Goal: Information Seeking & Learning: Learn about a topic

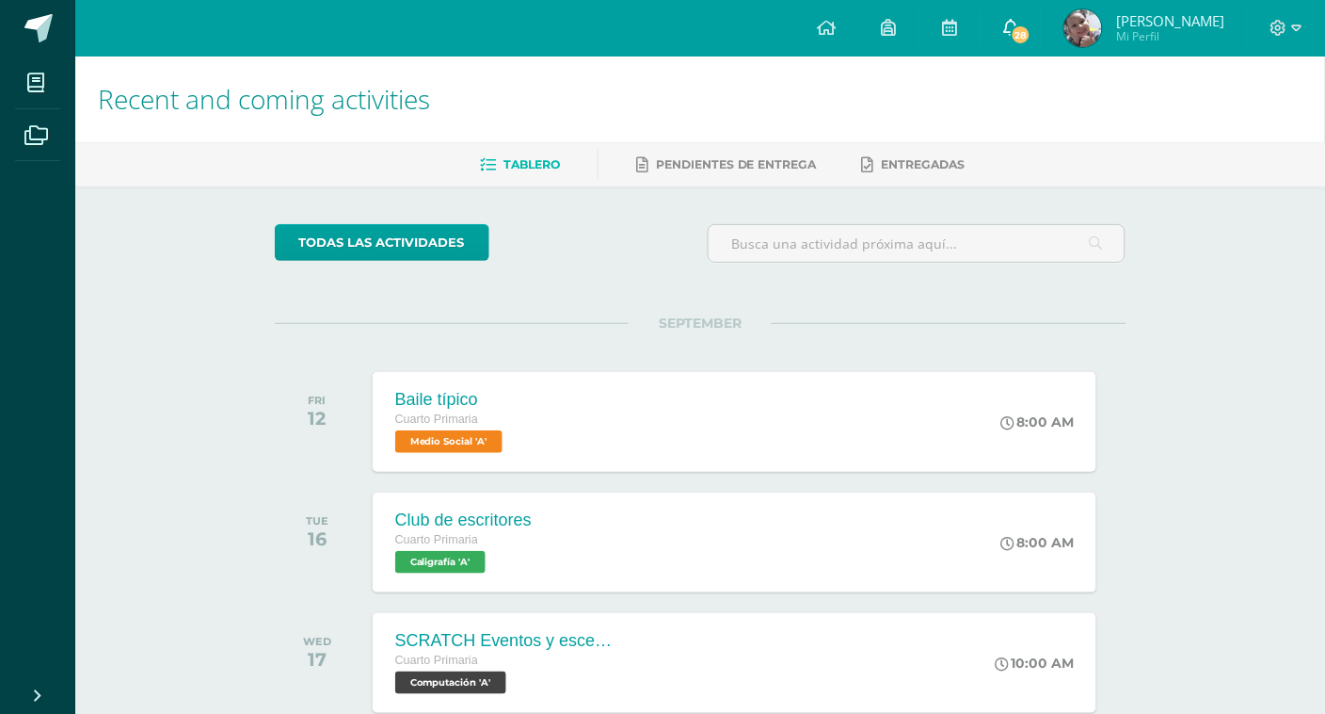
click at [1018, 24] on icon at bounding box center [1010, 27] width 15 height 17
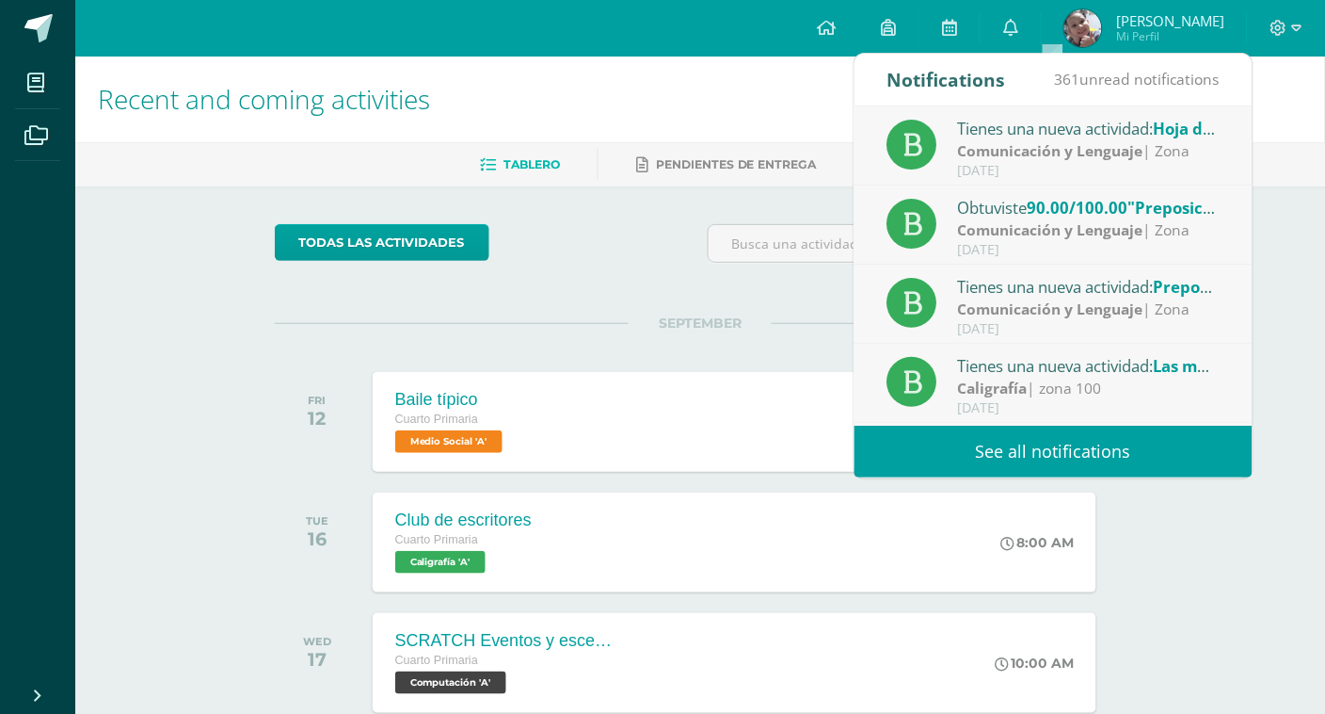
click at [1086, 136] on div "Tienes una nueva actividad: Hoja de trabajo" at bounding box center [1089, 128] width 262 height 24
click at [1087, 147] on strong "Comunicación y Lenguaje" at bounding box center [1050, 150] width 185 height 21
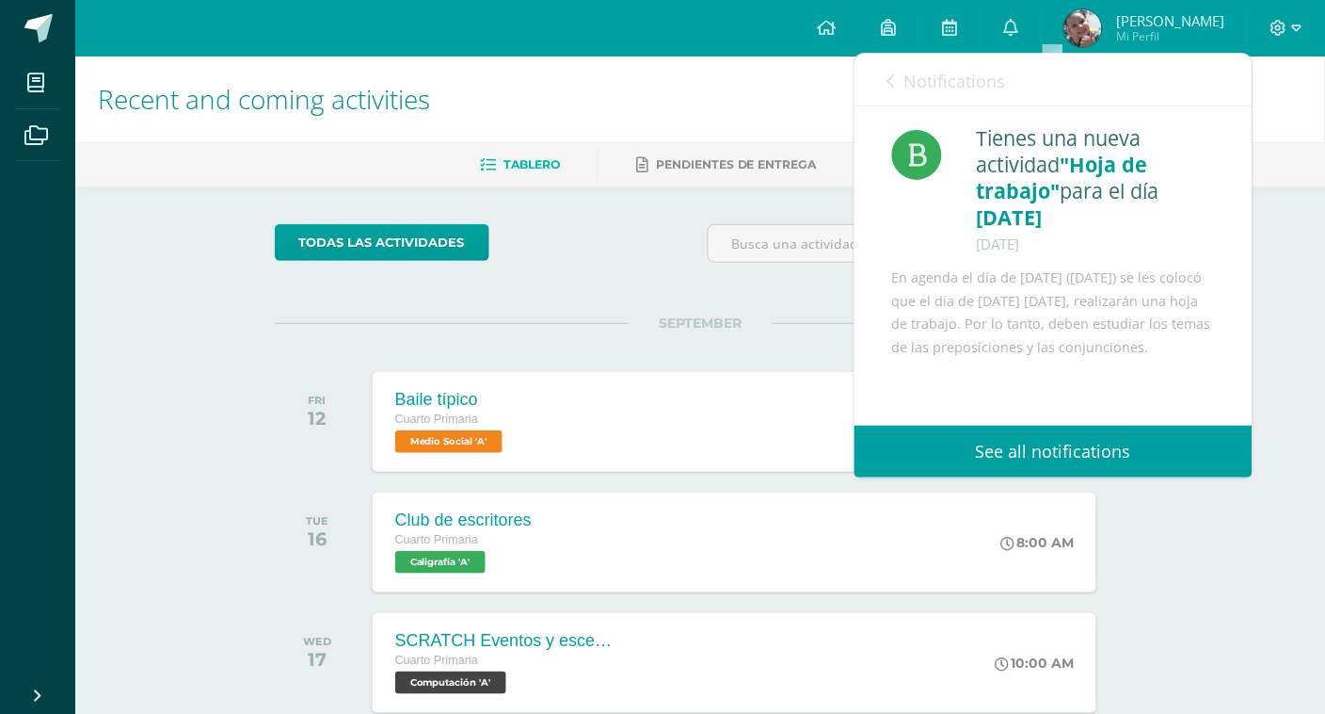
click at [890, 71] on link "Notifications" at bounding box center [947, 81] width 119 height 54
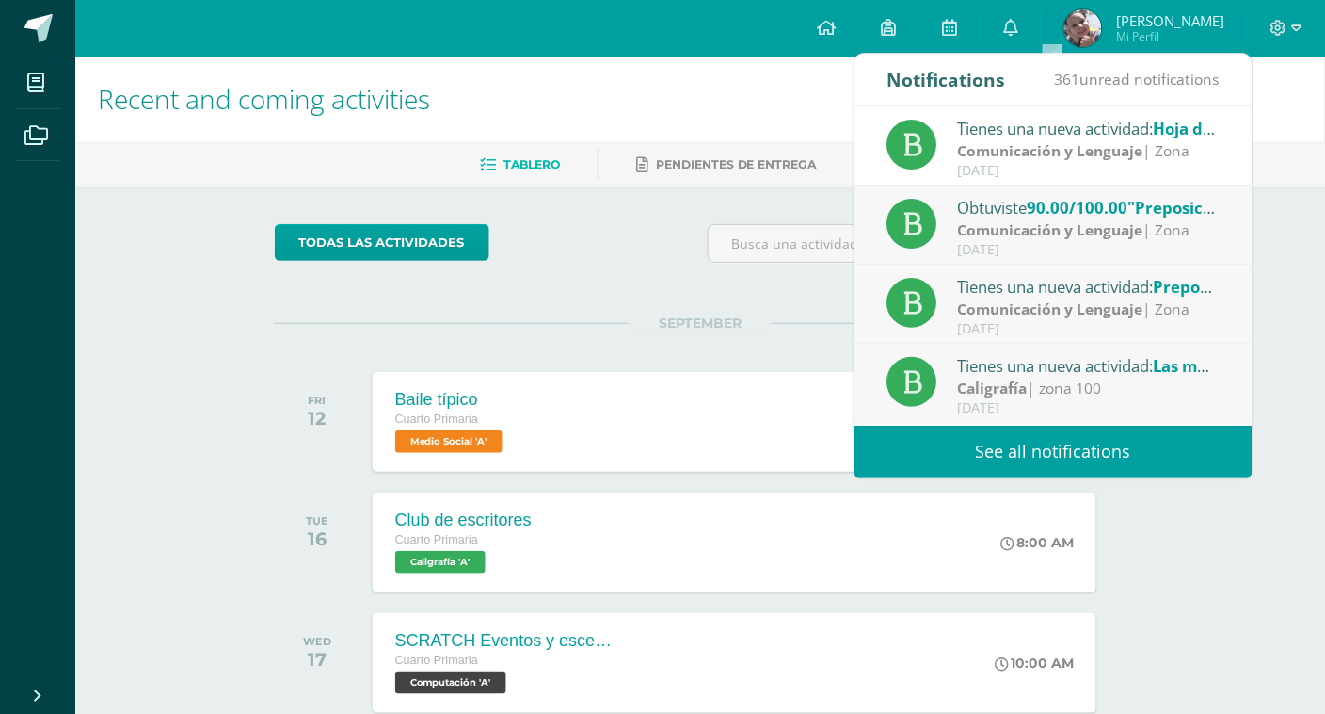
drag, startPoint x: 890, startPoint y: 71, endPoint x: 1005, endPoint y: 221, distance: 190.0
click at [1005, 221] on strong "Comunicación y Lenguaje" at bounding box center [1050, 229] width 185 height 21
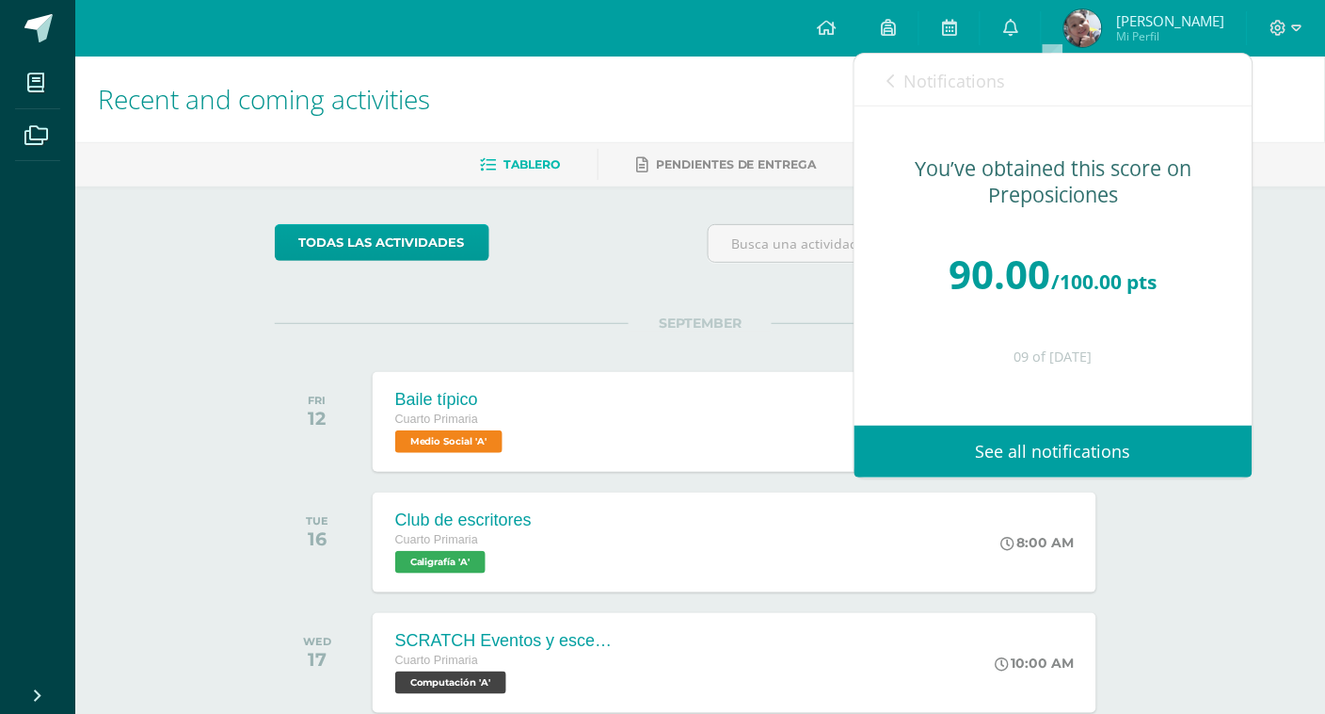
click at [890, 78] on icon at bounding box center [892, 80] width 8 height 15
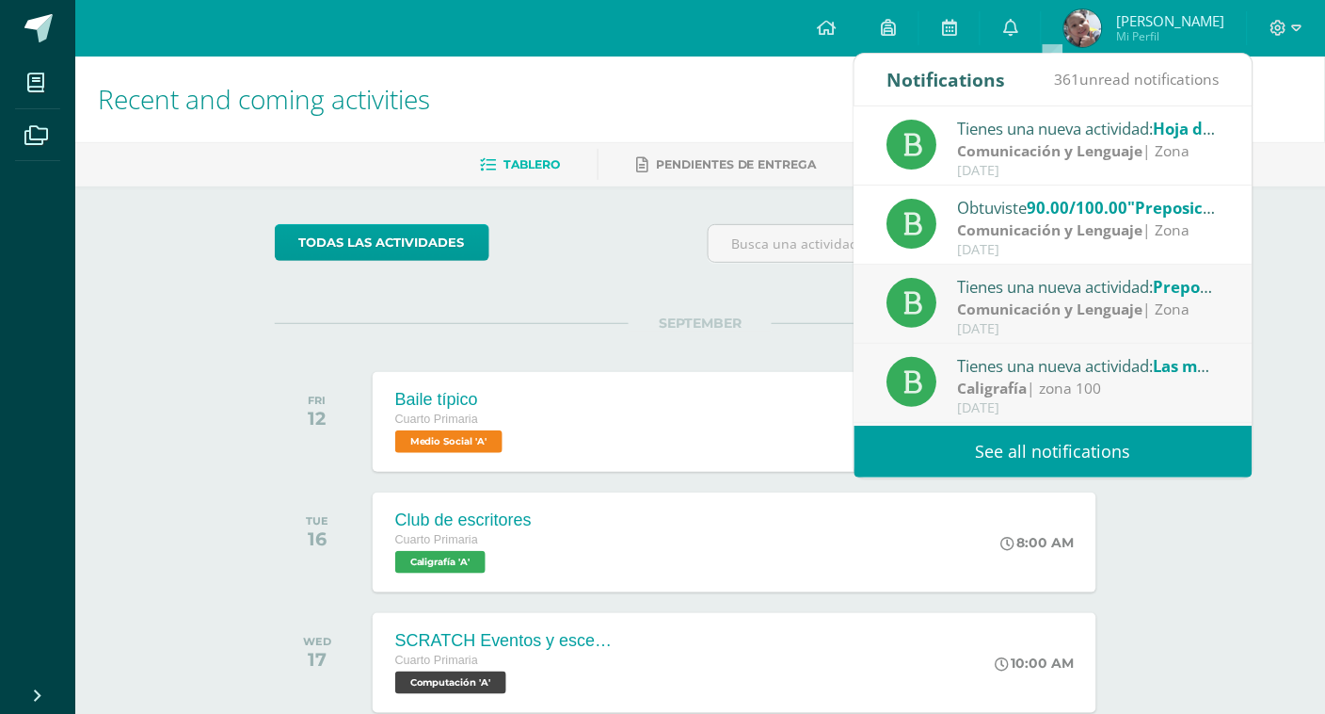
click at [994, 290] on div "Tienes una nueva actividad: Preposiciones" at bounding box center [1089, 286] width 262 height 24
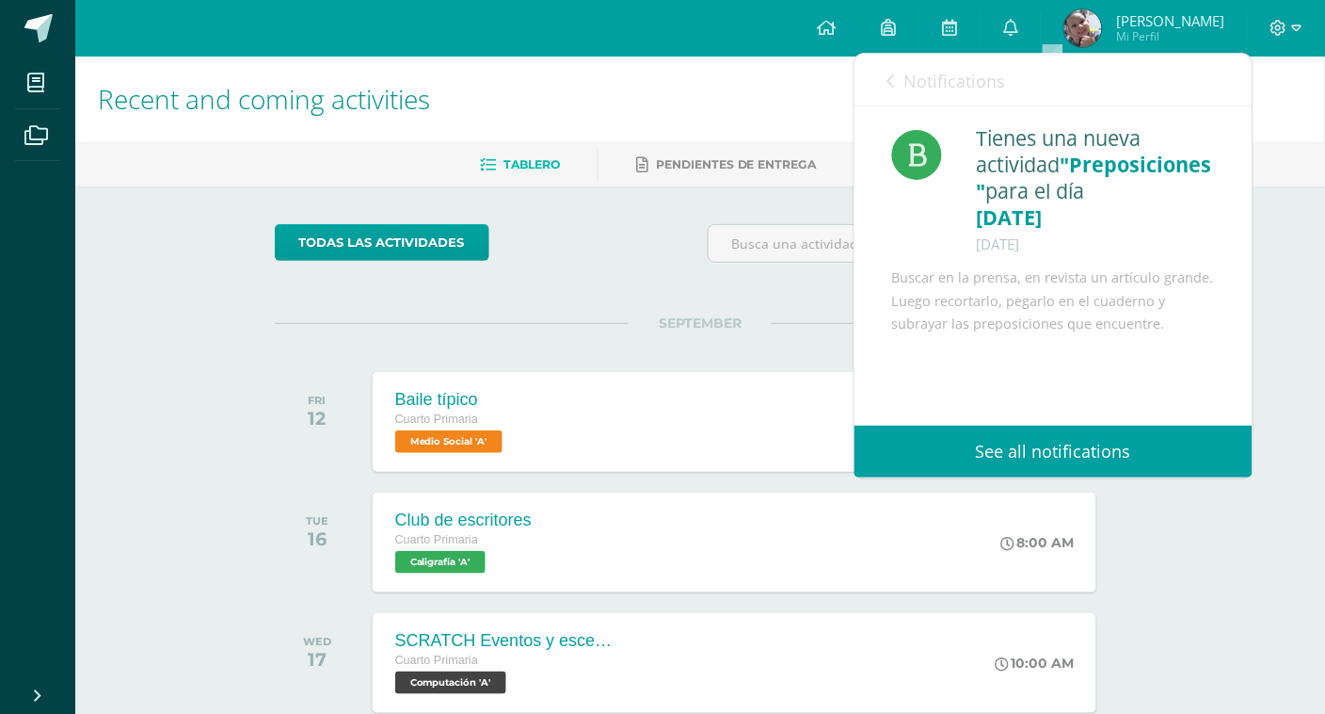
click at [892, 83] on icon at bounding box center [892, 80] width 8 height 15
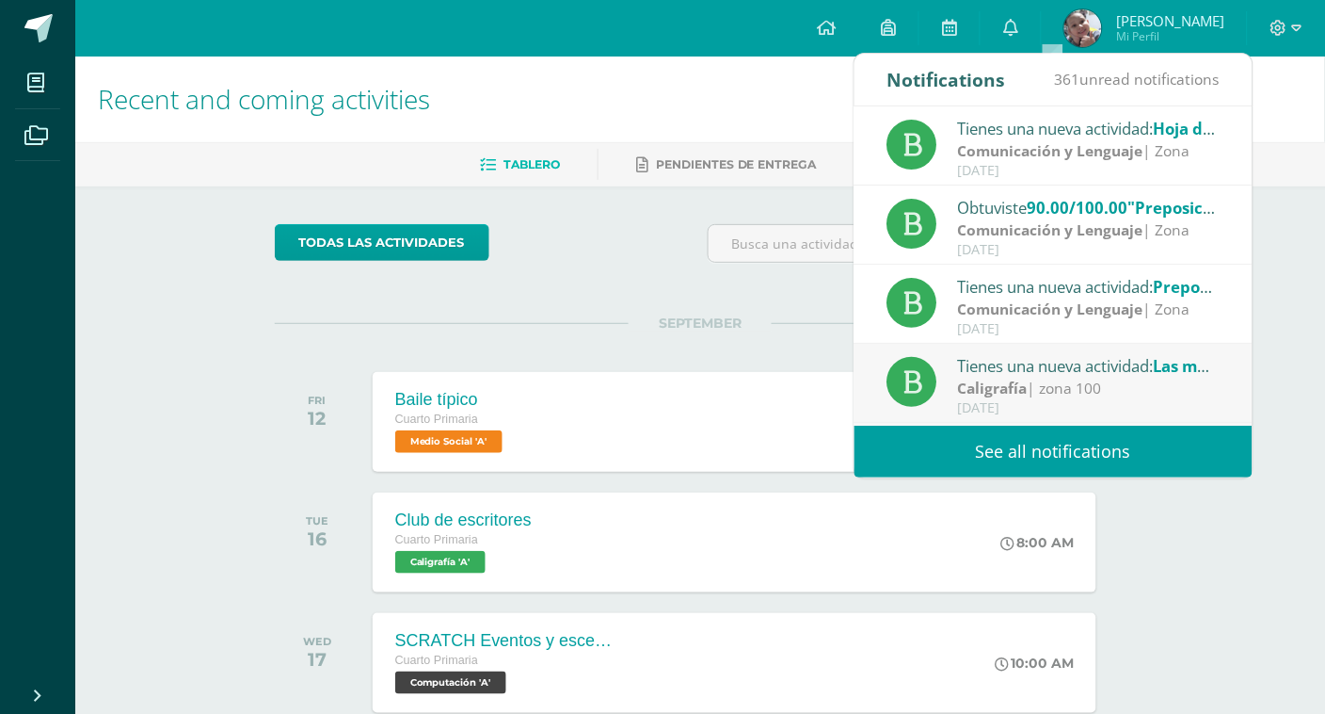
click at [1001, 228] on strong "Comunicación y Lenguaje" at bounding box center [1050, 229] width 185 height 21
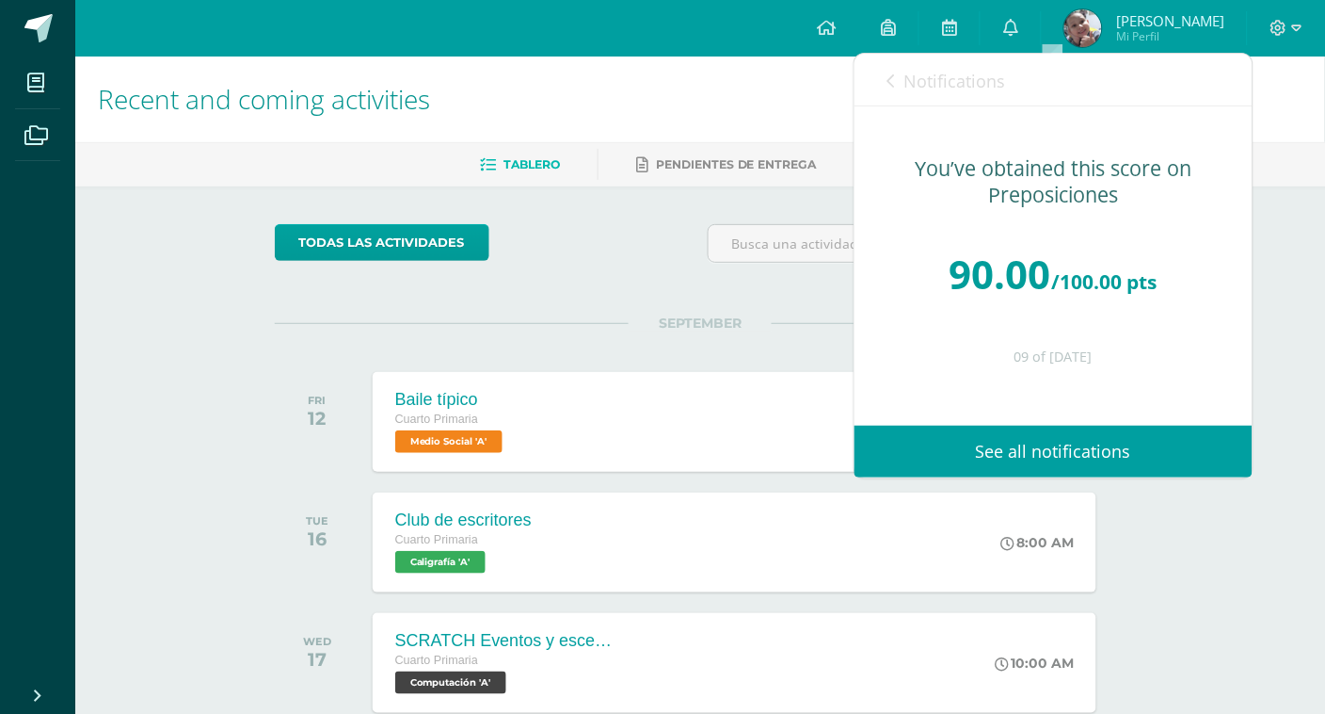
click at [889, 81] on icon at bounding box center [892, 80] width 8 height 15
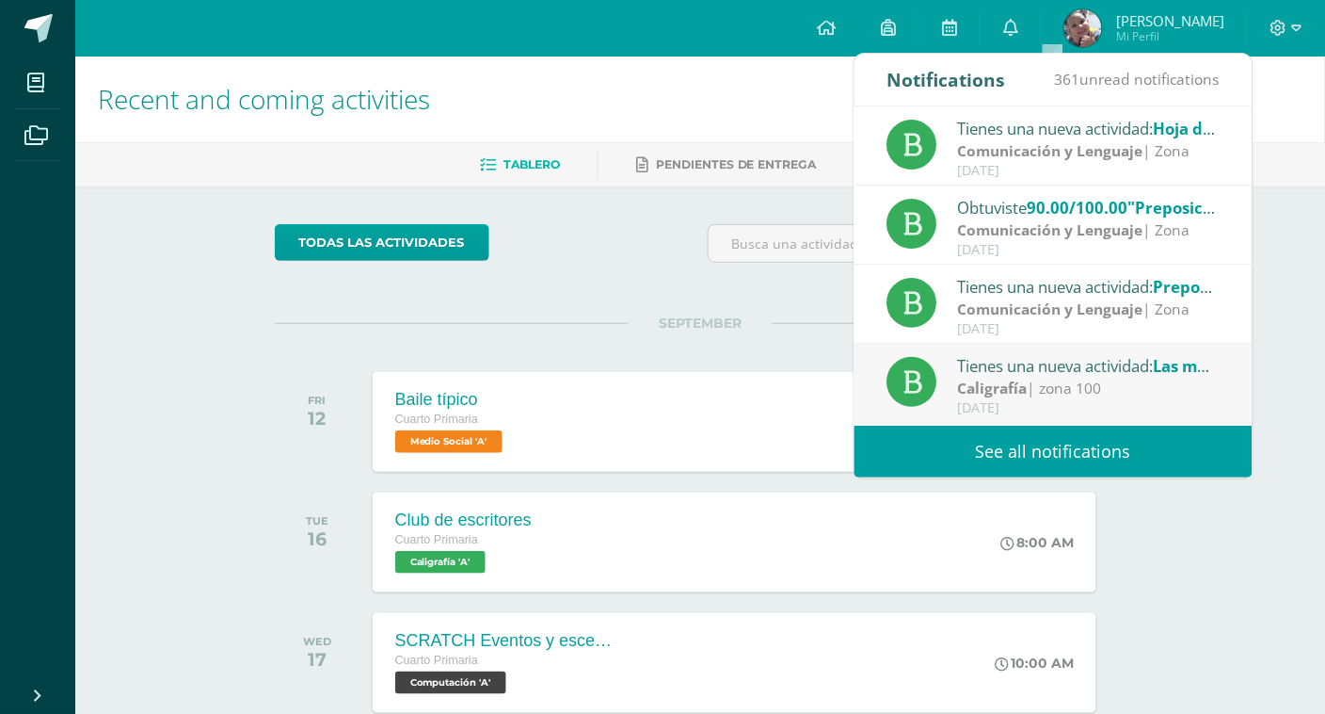
click at [1033, 396] on div "Caligrafía | zona 100" at bounding box center [1089, 388] width 262 height 22
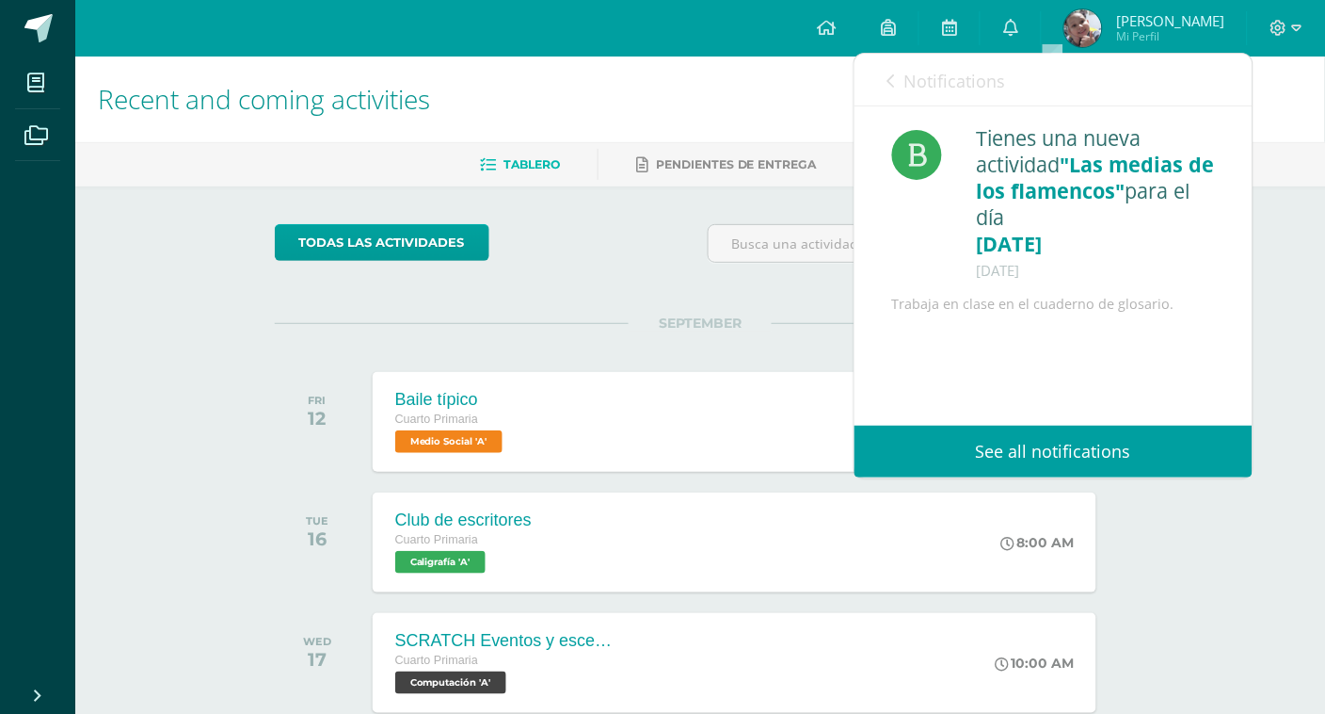
click at [889, 79] on icon at bounding box center [892, 80] width 8 height 15
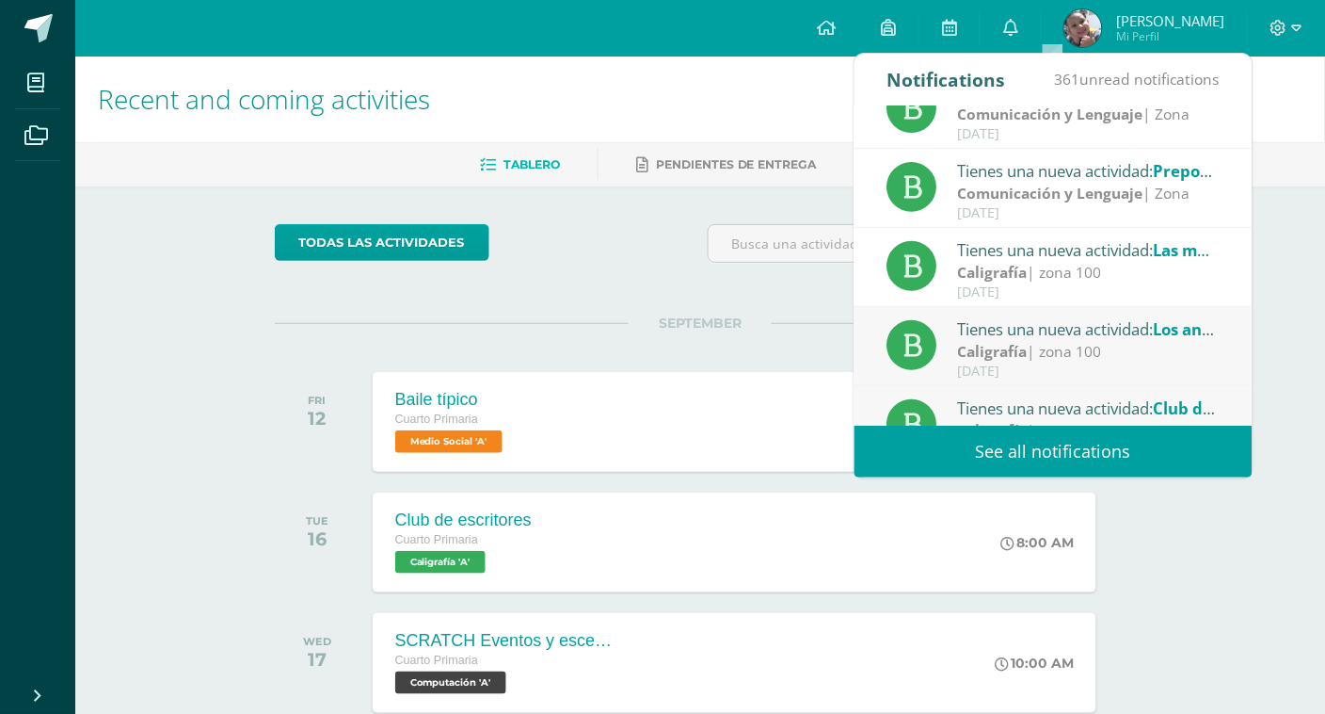
scroll to position [125, 0]
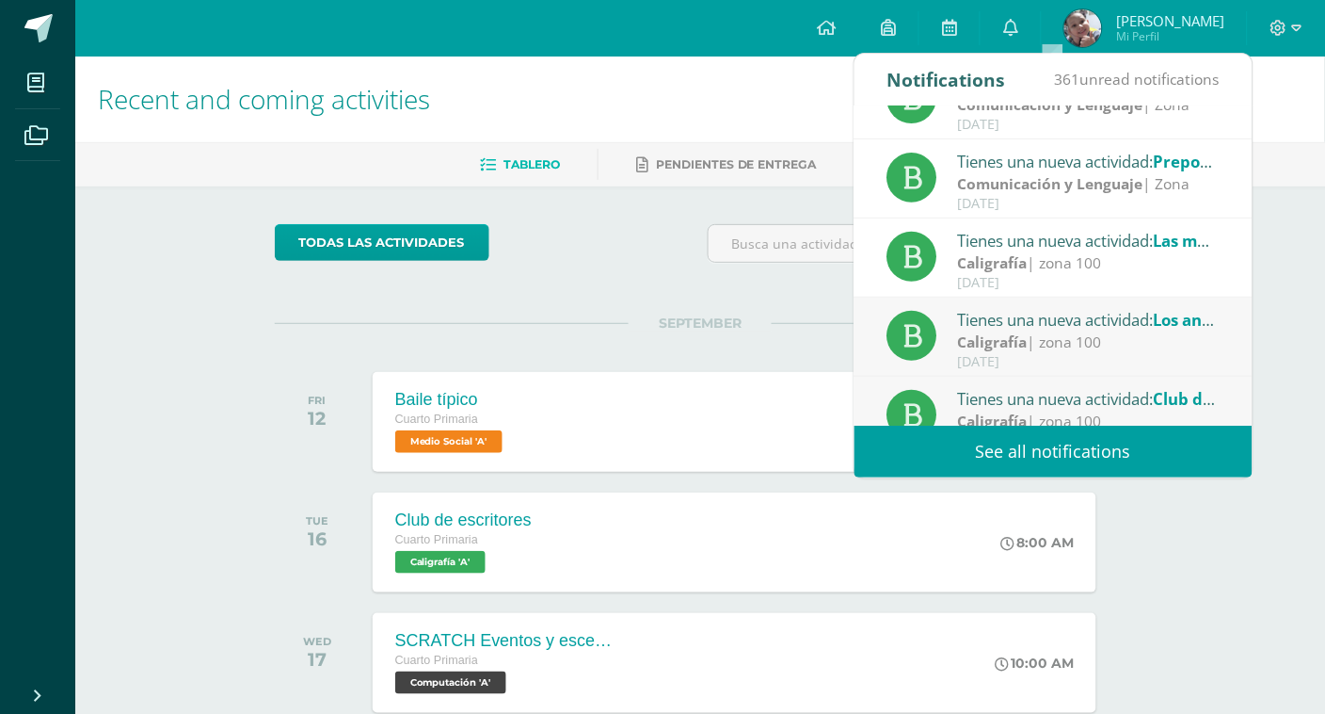
click at [1117, 339] on div "Caligrafía | zona 100" at bounding box center [1089, 342] width 262 height 22
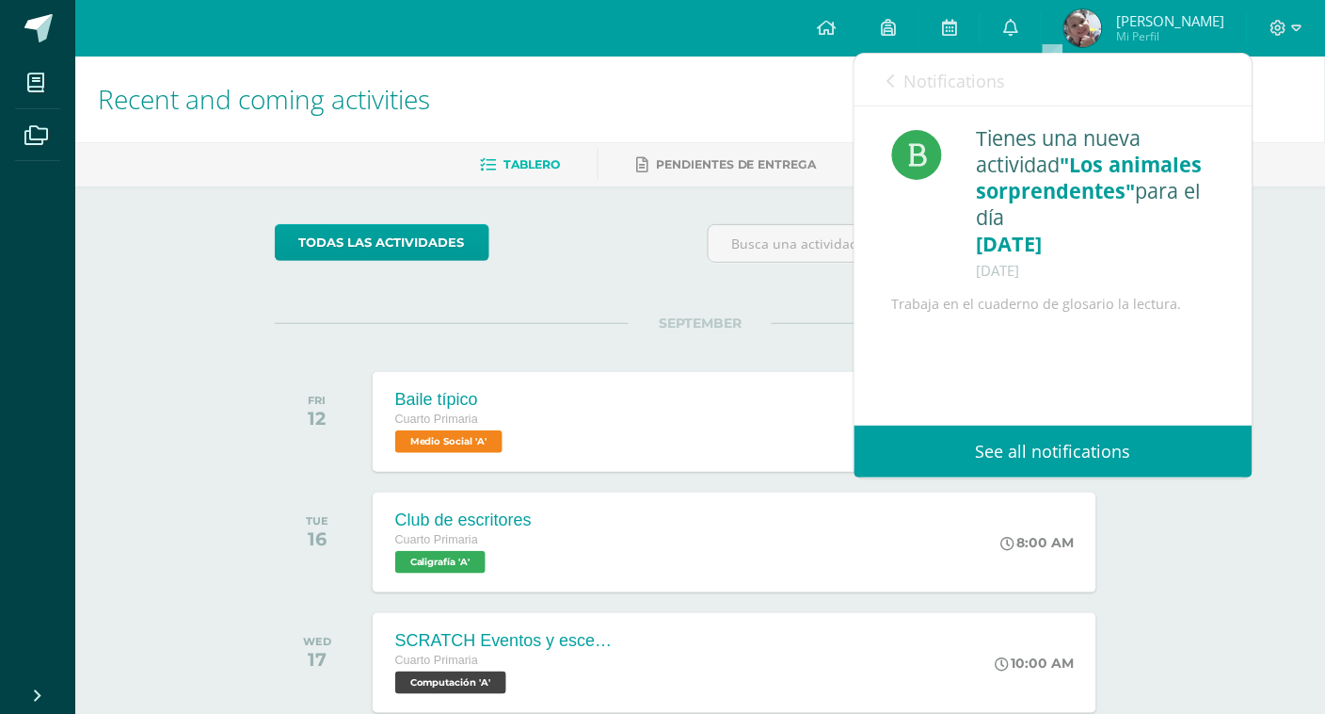
click at [883, 81] on div "Notifications 361 unread notifications Notifications" at bounding box center [1054, 80] width 398 height 53
click at [889, 80] on icon at bounding box center [892, 80] width 8 height 15
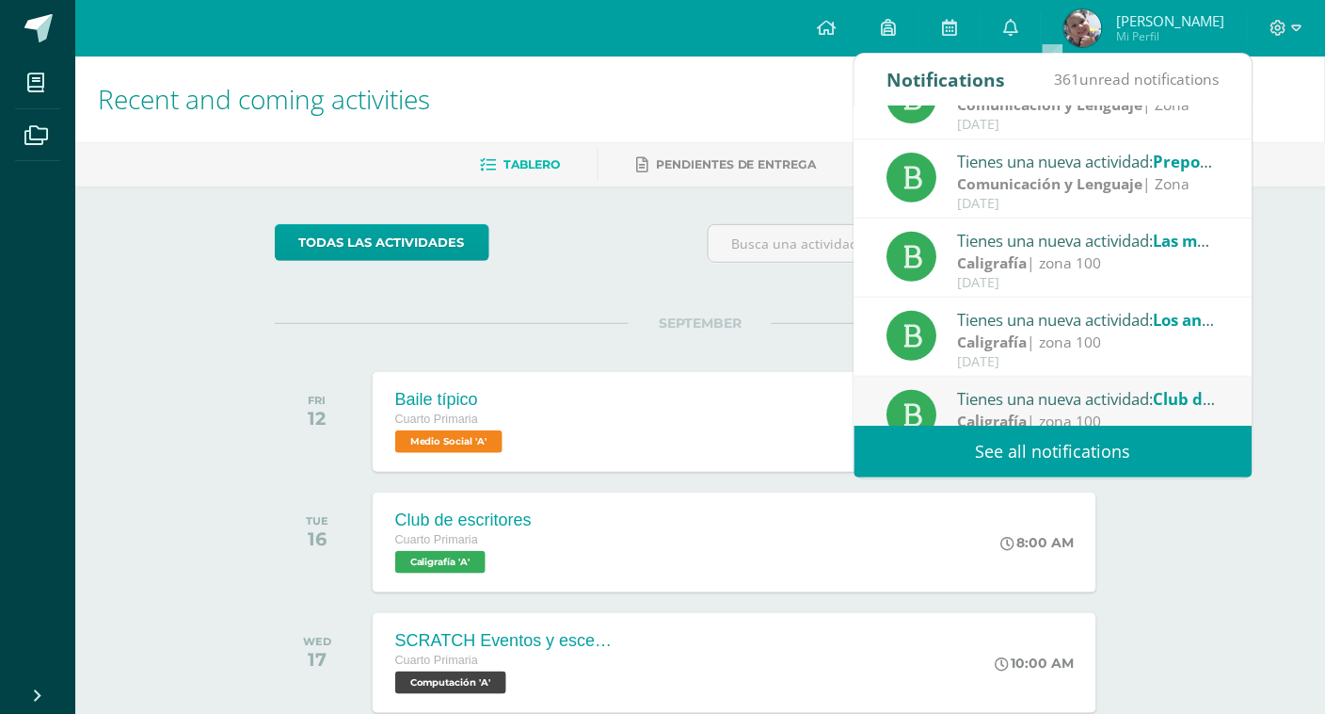
click at [1050, 405] on div "Tienes una nueva actividad: Club de escritores" at bounding box center [1089, 398] width 262 height 24
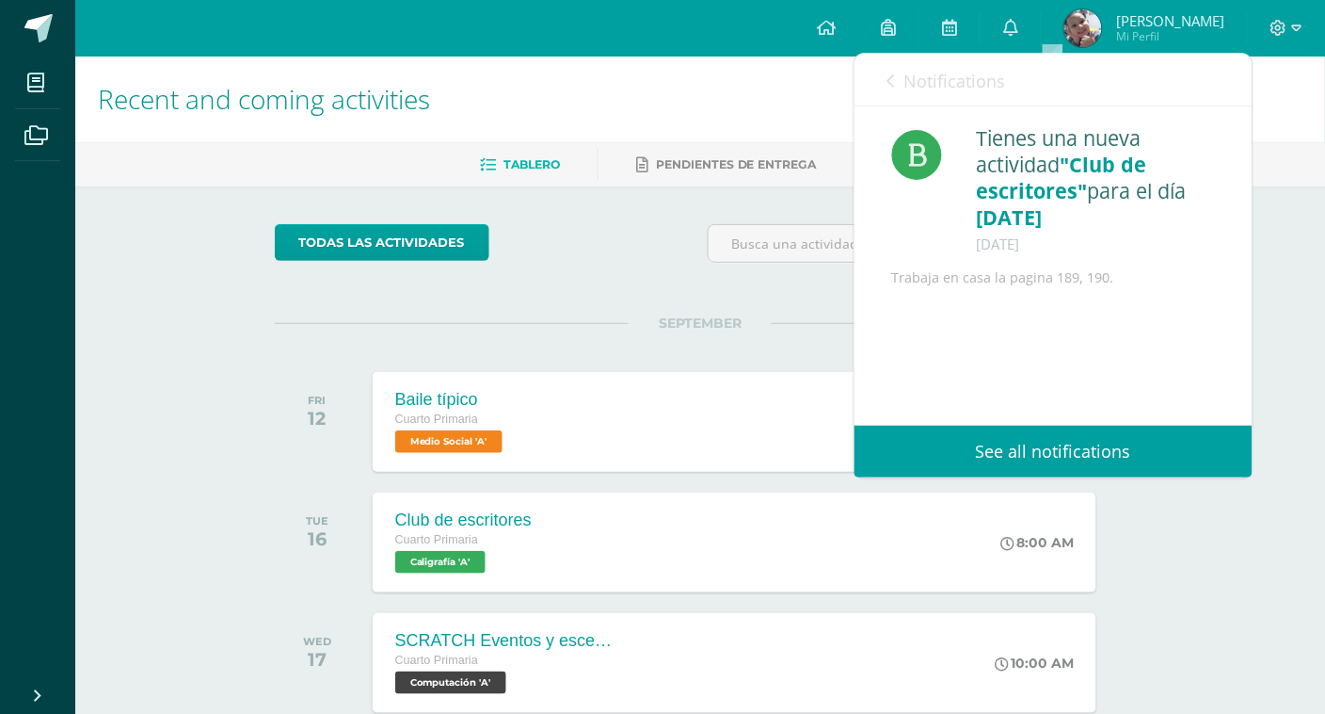
click at [896, 75] on link "Notifications" at bounding box center [947, 81] width 119 height 54
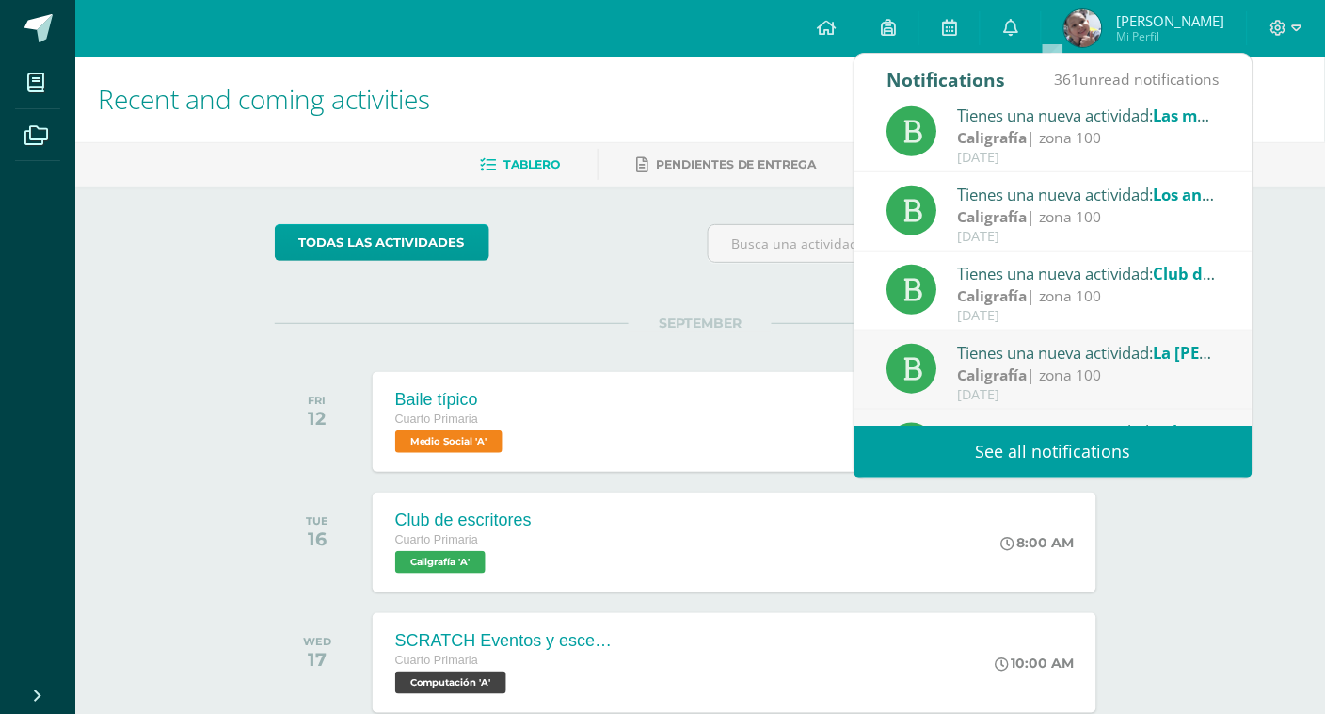
scroll to position [293, 0]
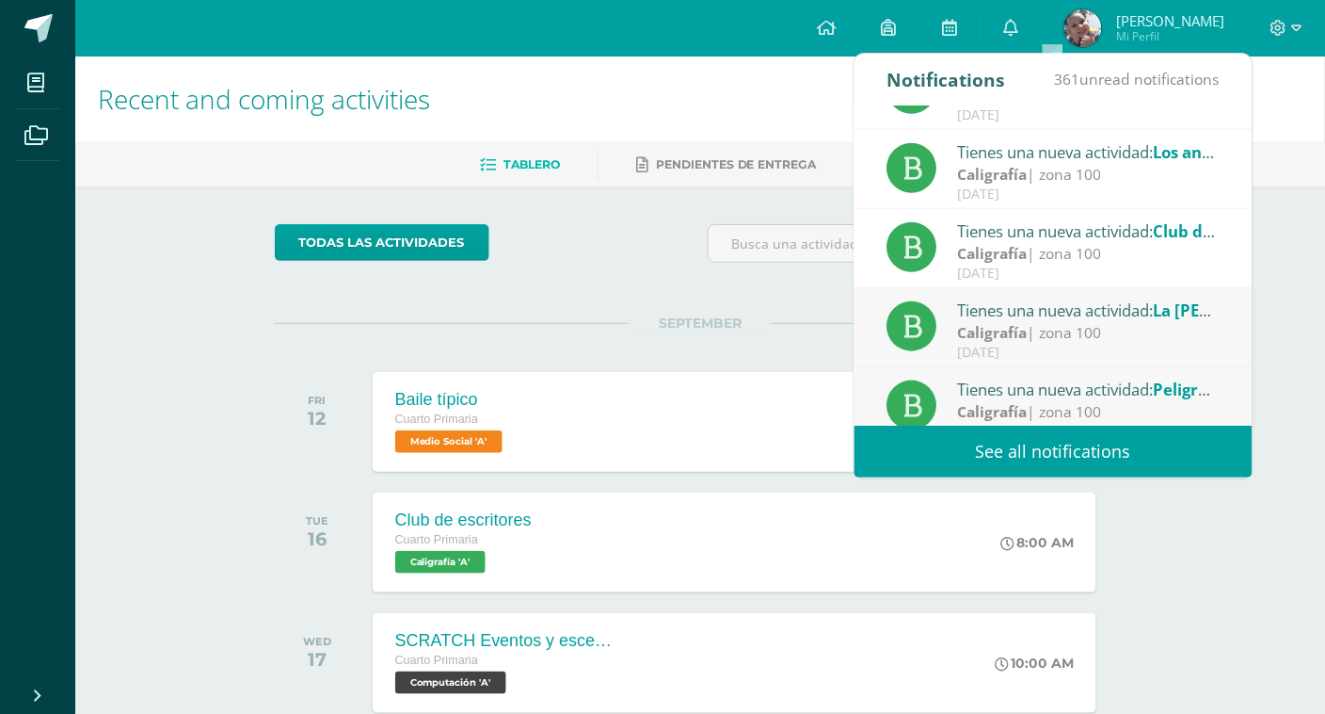
click at [1073, 315] on div "Tienes una nueva actividad: La [PERSON_NAME]" at bounding box center [1089, 309] width 262 height 24
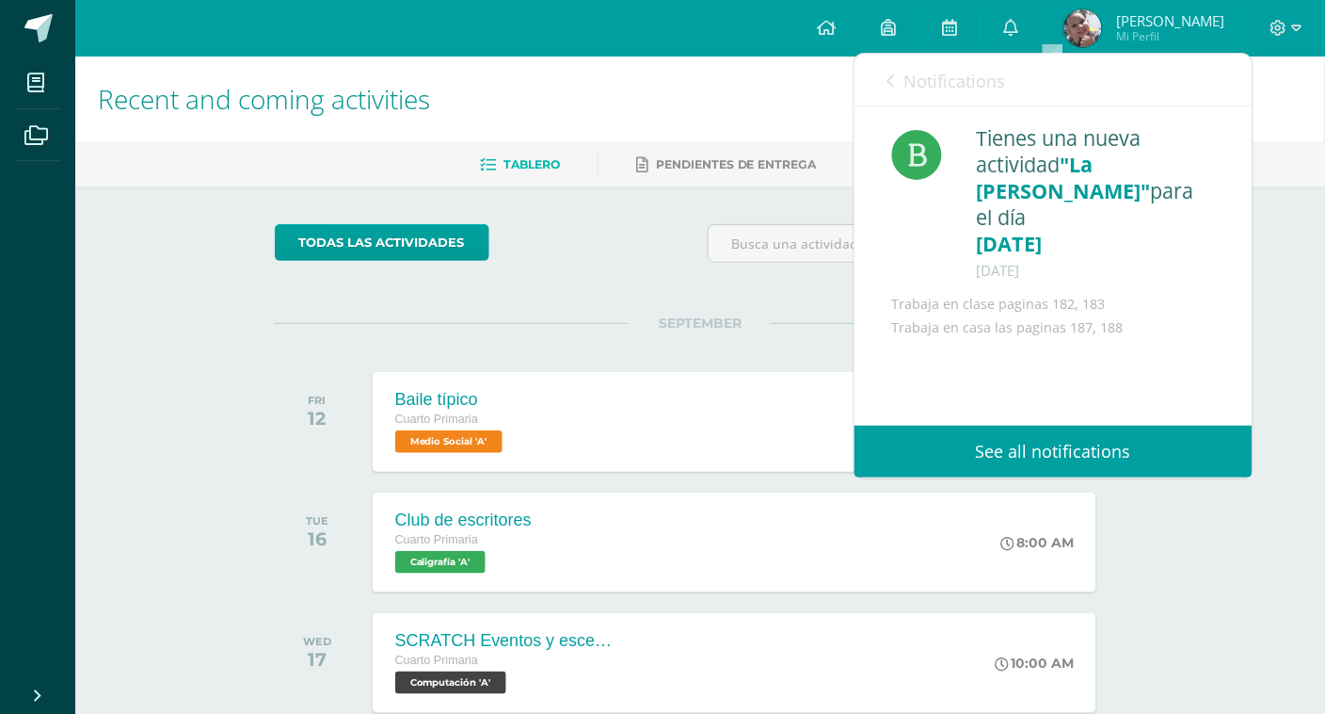
click at [888, 80] on icon at bounding box center [892, 80] width 8 height 15
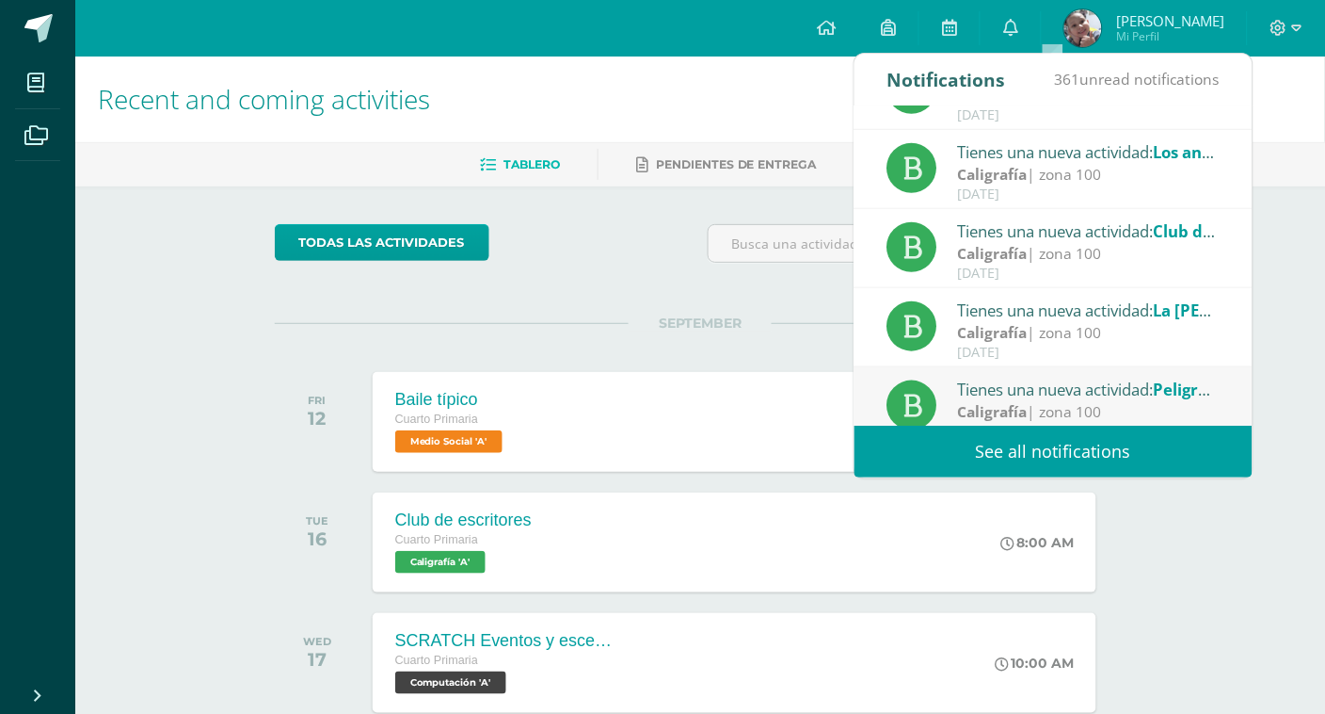
click at [1120, 393] on div "Tienes una nueva actividad: Peligros del internet para los niños" at bounding box center [1089, 389] width 262 height 24
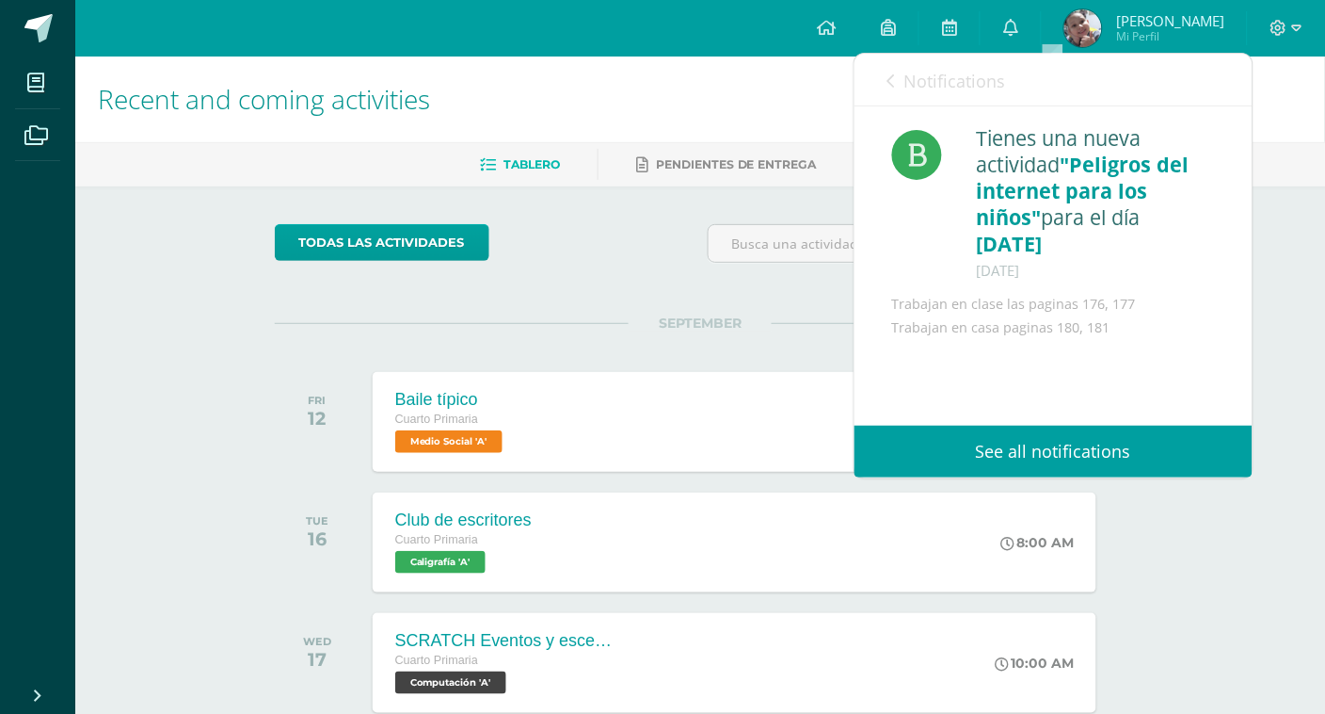
click at [892, 81] on icon at bounding box center [892, 80] width 8 height 15
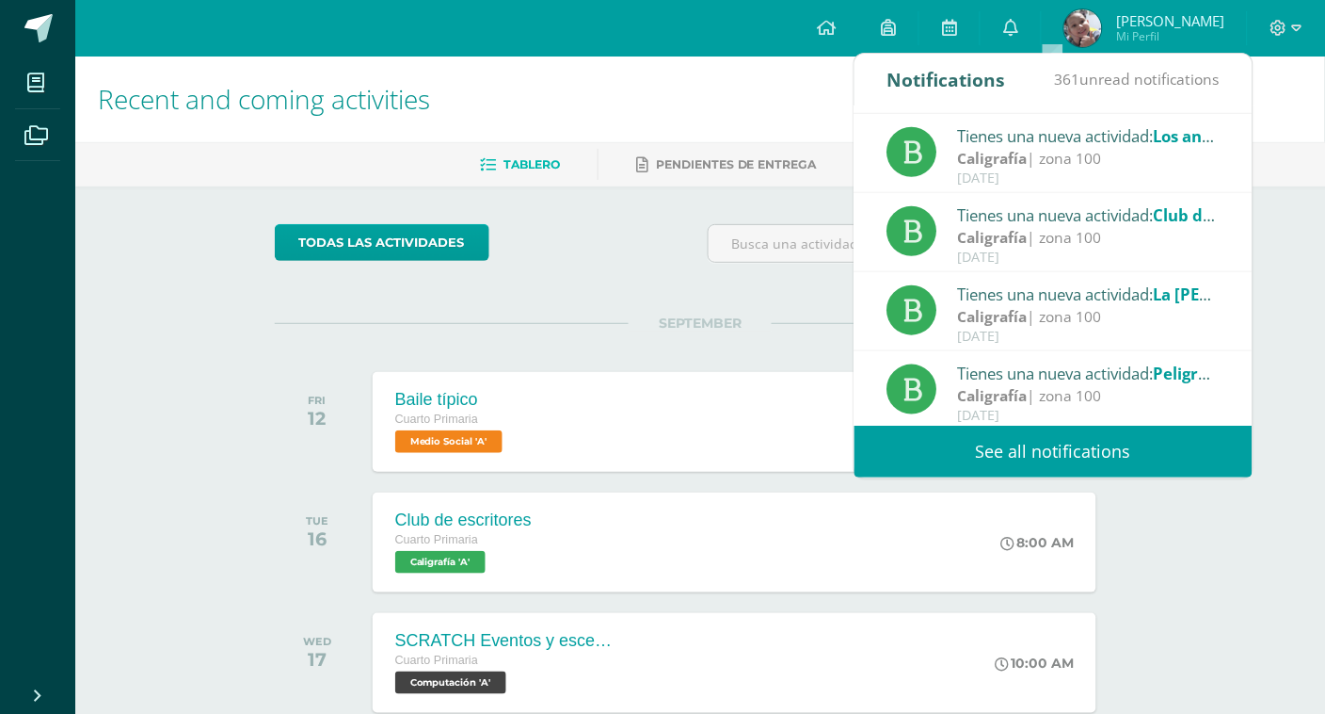
scroll to position [313, 0]
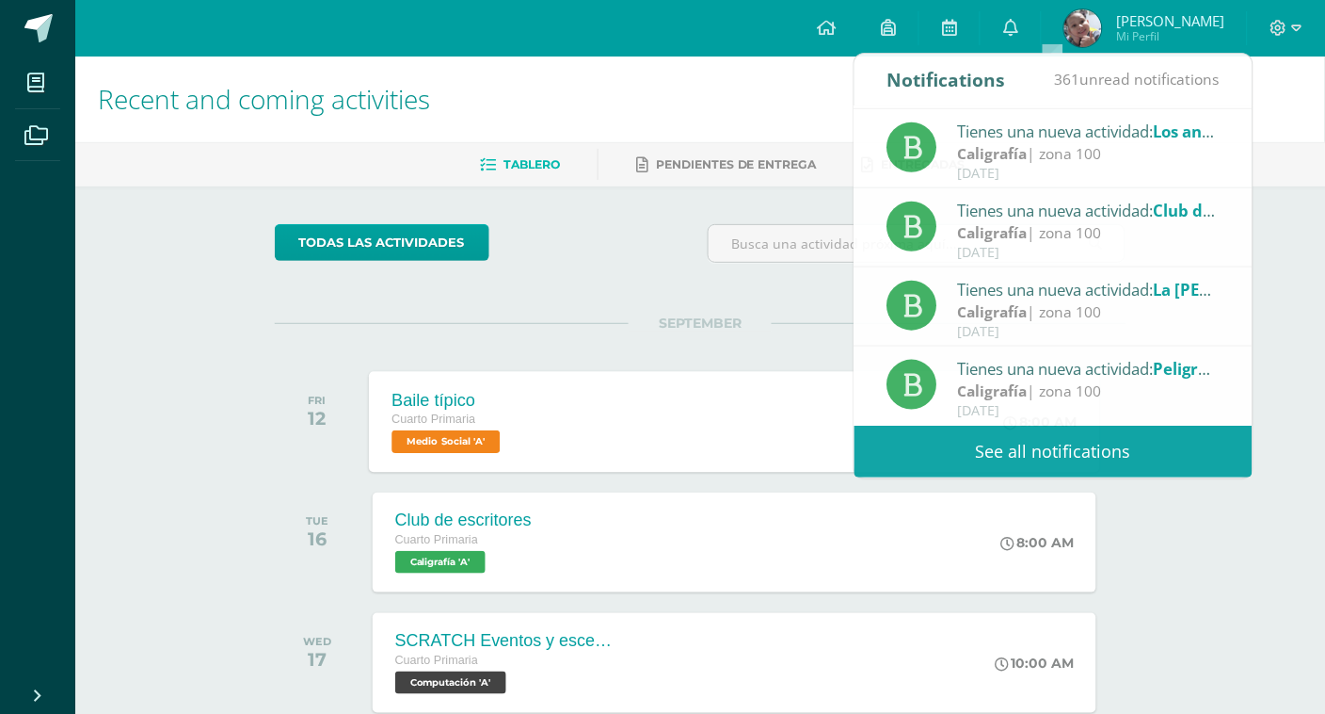
click at [476, 439] on span "Medio Social 'A'" at bounding box center [446, 441] width 108 height 23
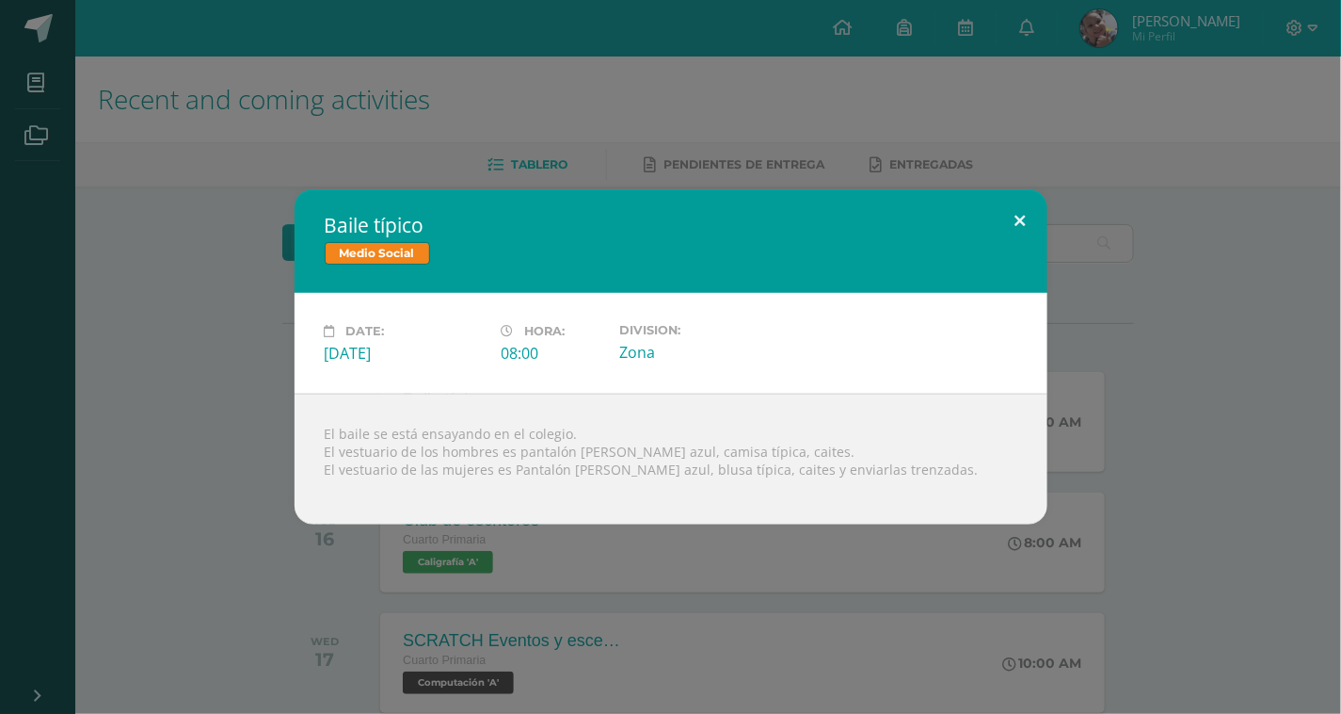
click at [1020, 214] on button at bounding box center [1021, 221] width 54 height 64
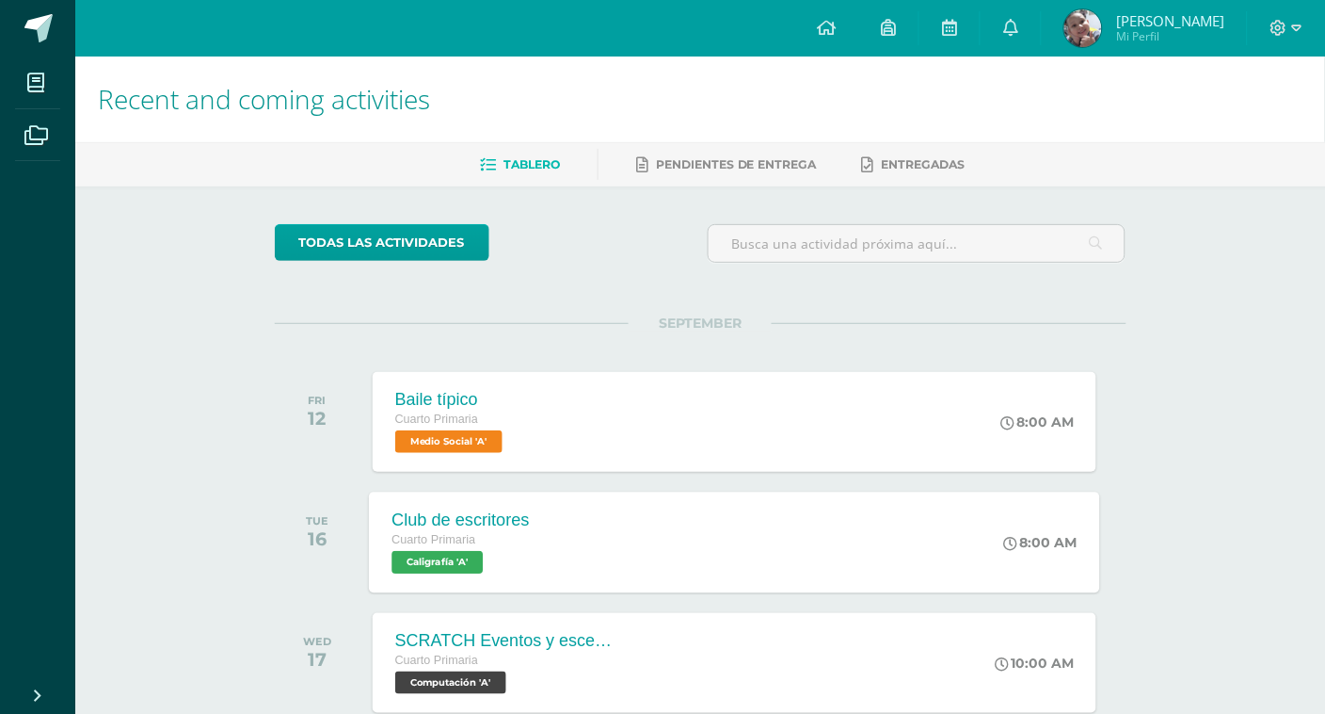
click at [440, 543] on span "Cuarto Primaria" at bounding box center [434, 539] width 84 height 13
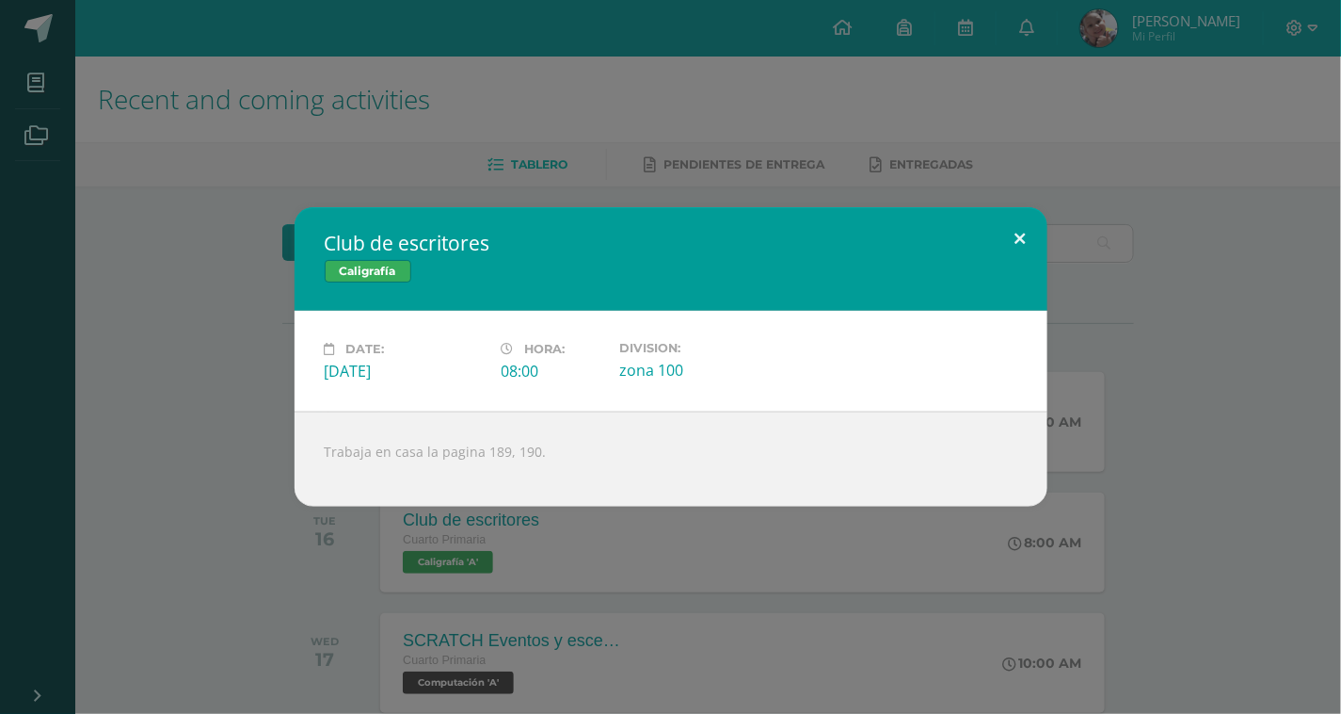
click at [1019, 231] on button at bounding box center [1021, 239] width 54 height 64
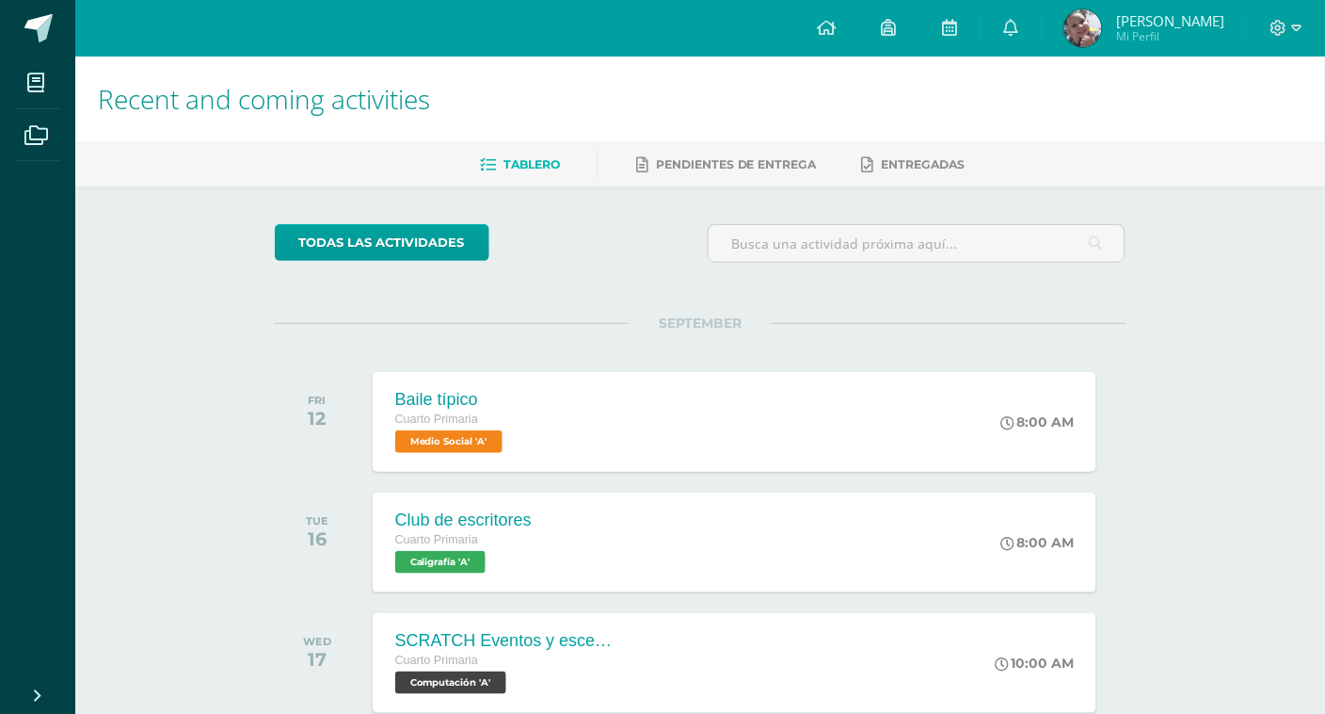
scroll to position [477, 0]
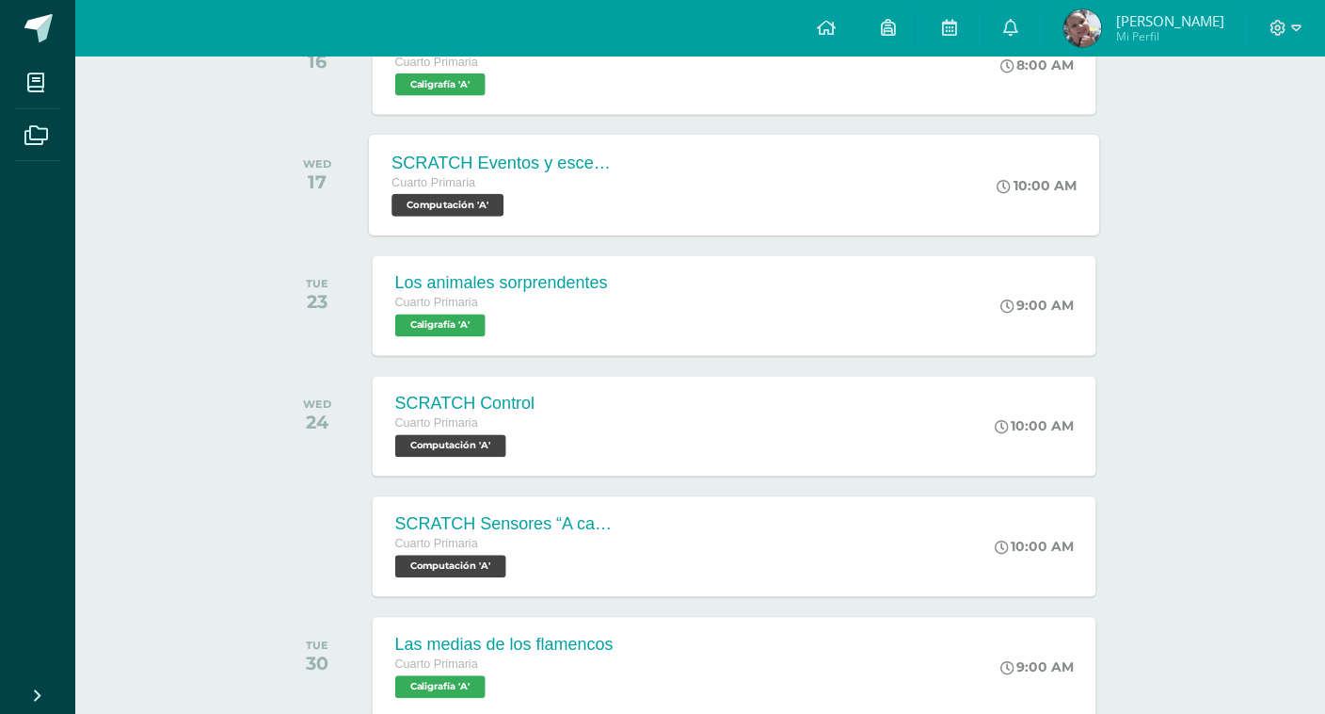
click at [654, 172] on div "SCRATCH Eventos y escenarios para mi personaje Cuarto Primaria Computación 'A' …" at bounding box center [734, 185] width 731 height 101
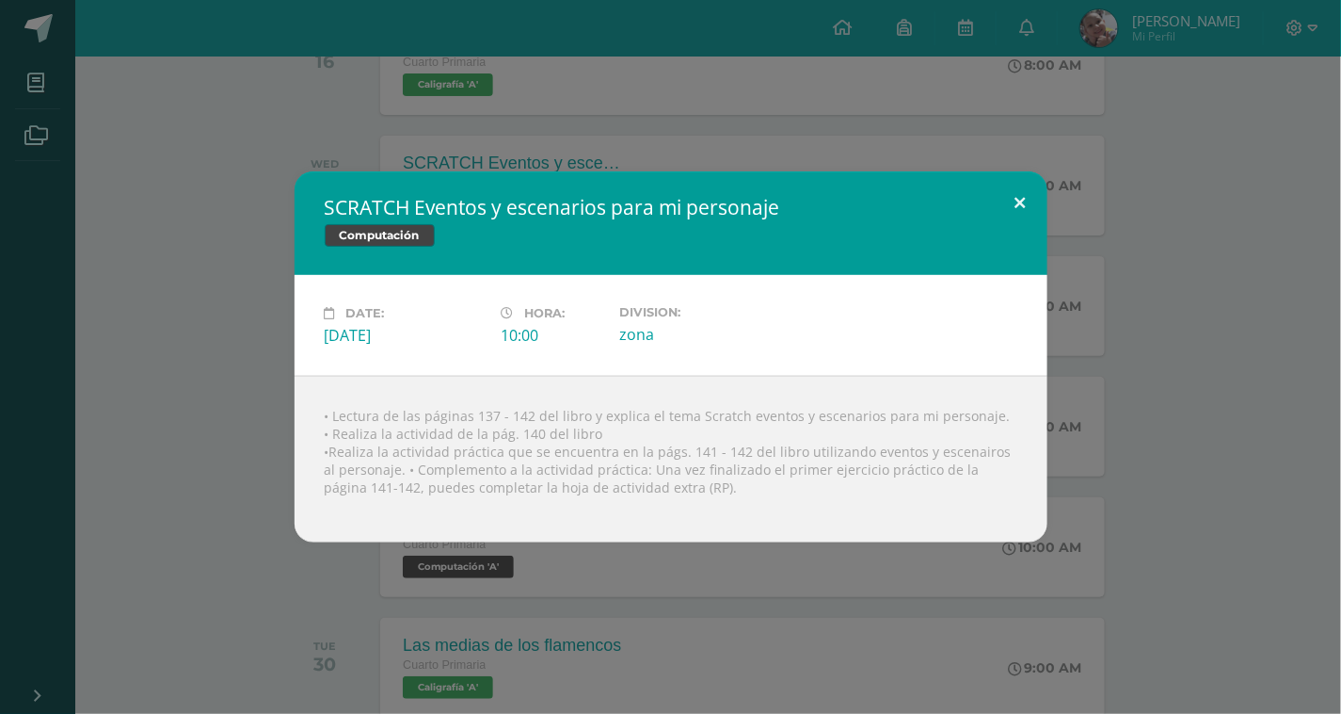
click at [1022, 200] on button at bounding box center [1021, 203] width 54 height 64
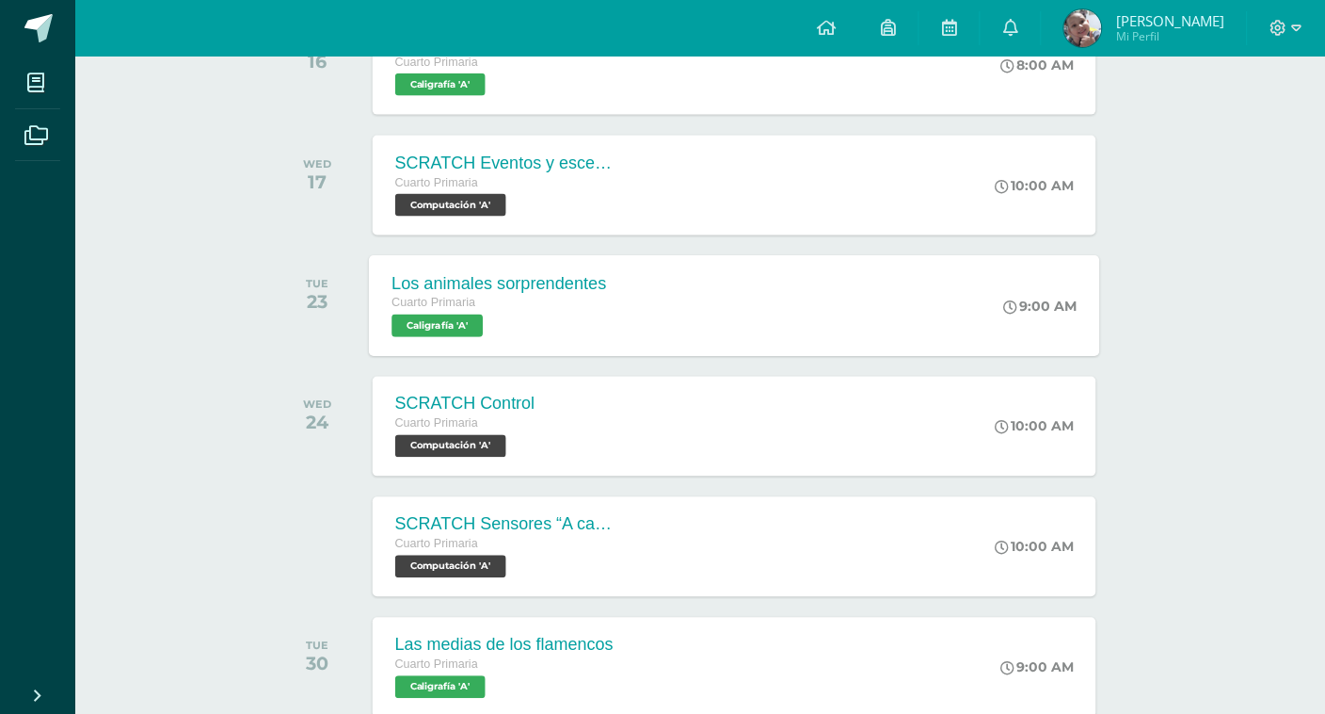
click at [494, 298] on div "Cuarto Primaria" at bounding box center [499, 304] width 215 height 21
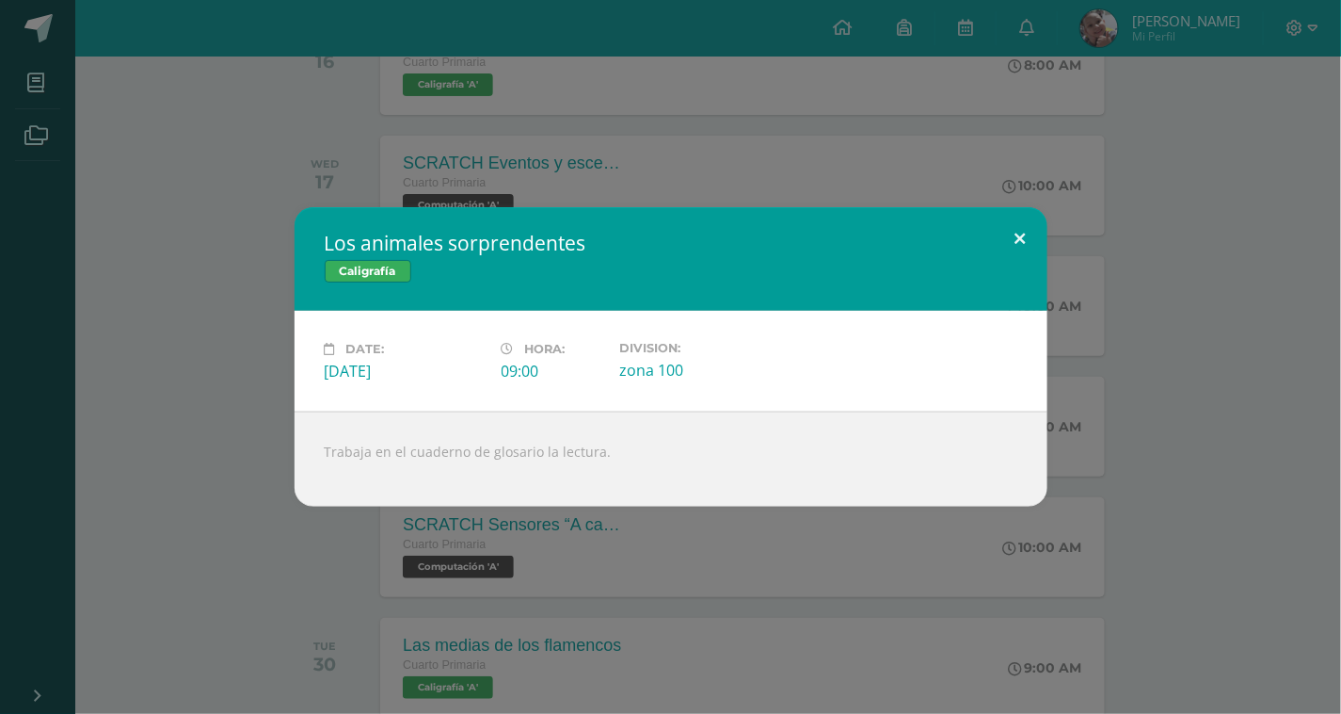
click at [1023, 231] on button at bounding box center [1021, 239] width 54 height 64
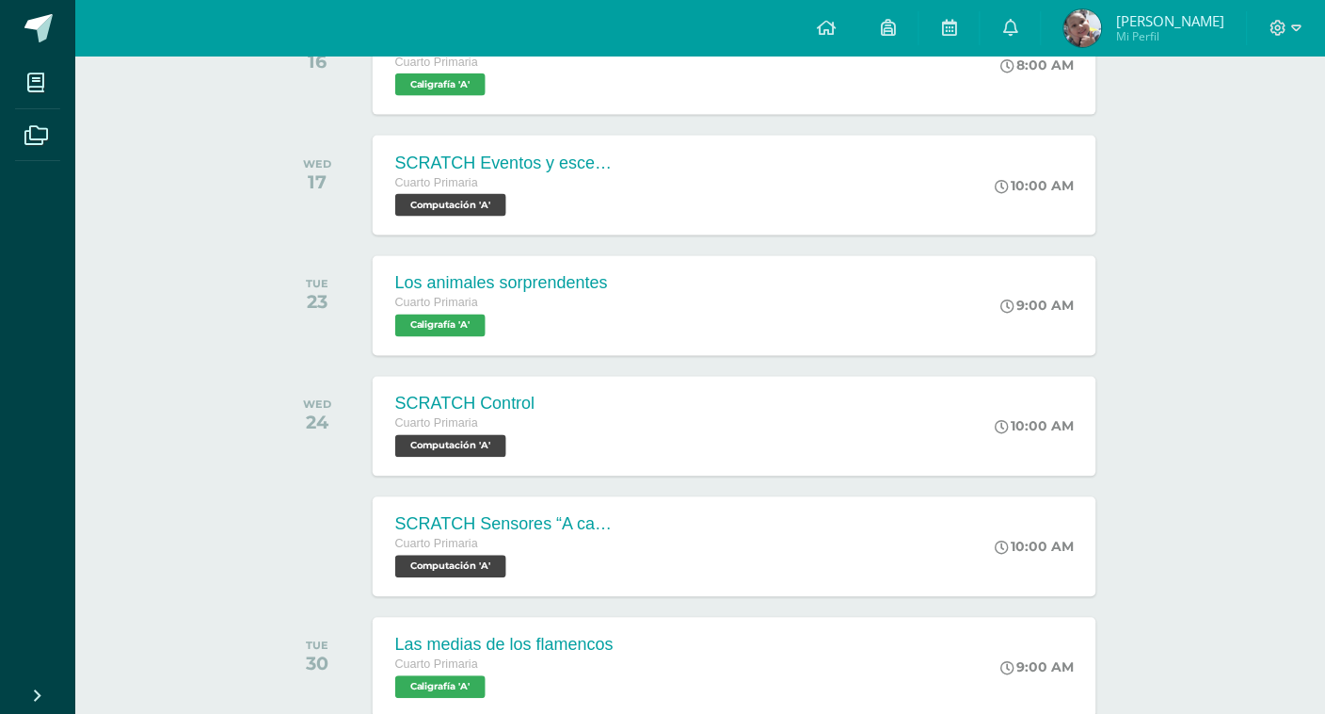
scroll to position [1023, 0]
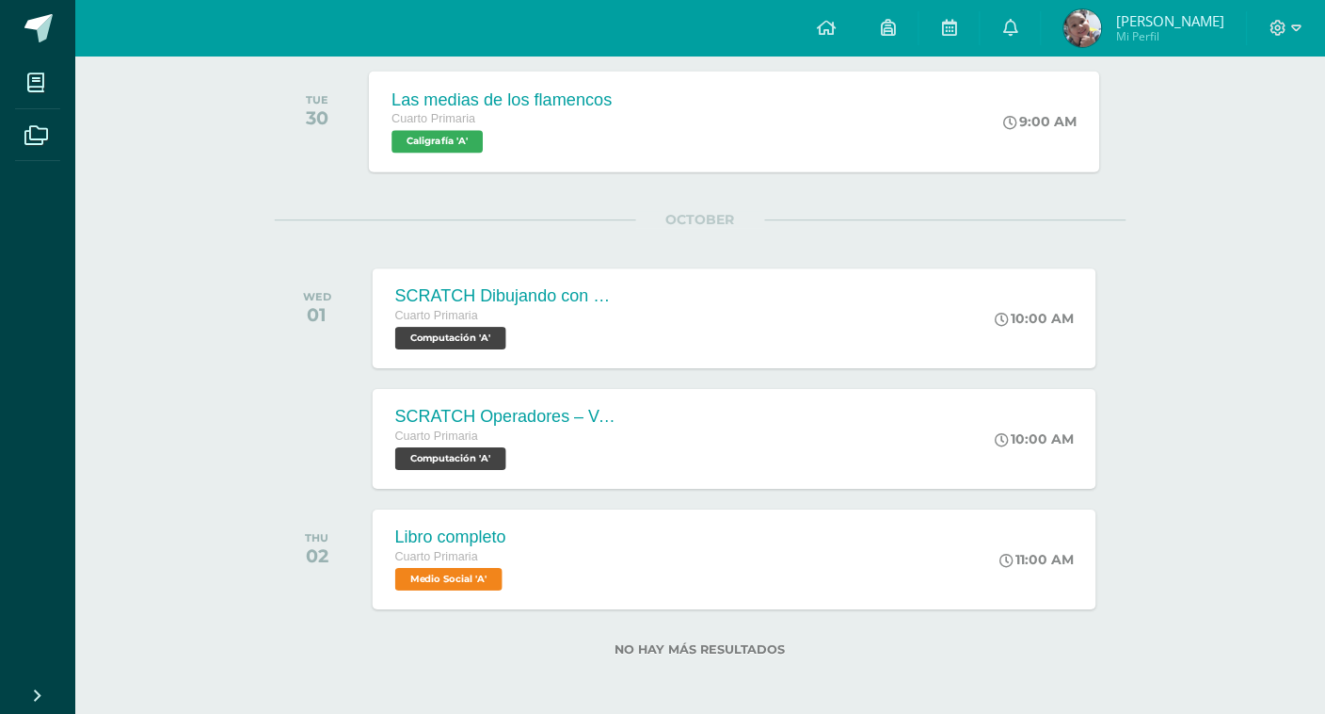
click at [832, 135] on div "Las medias de los flamencos Cuarto Primaria Caligrafía 'A' 9:00 AM Las medias d…" at bounding box center [734, 121] width 731 height 101
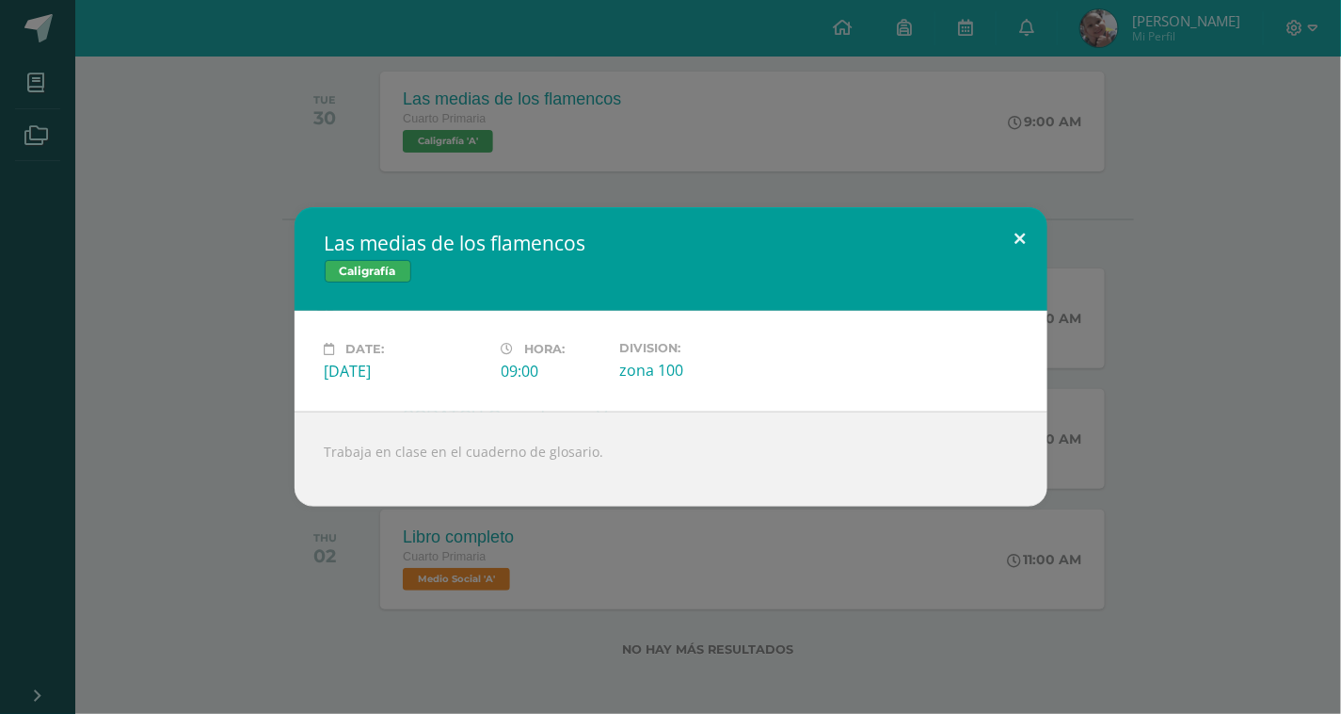
click at [1019, 236] on button at bounding box center [1021, 239] width 54 height 64
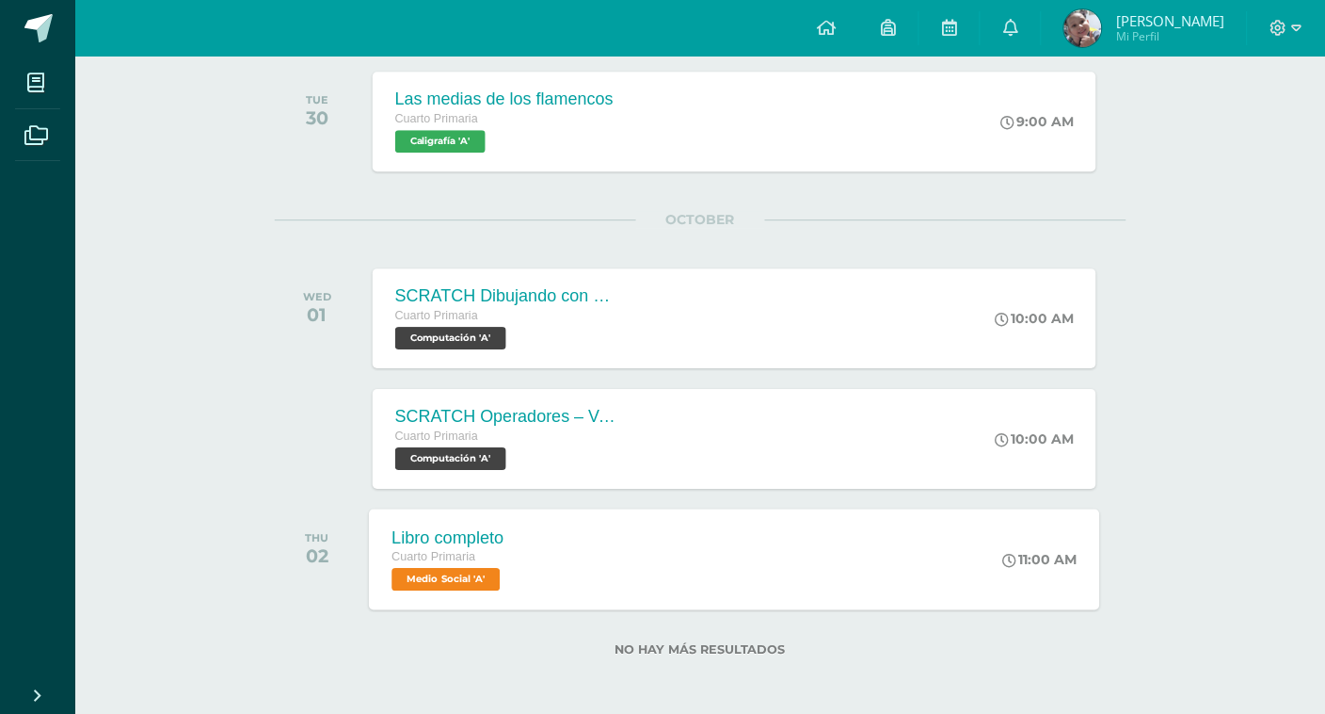
click at [476, 575] on span "Medio Social 'A'" at bounding box center [446, 579] width 108 height 23
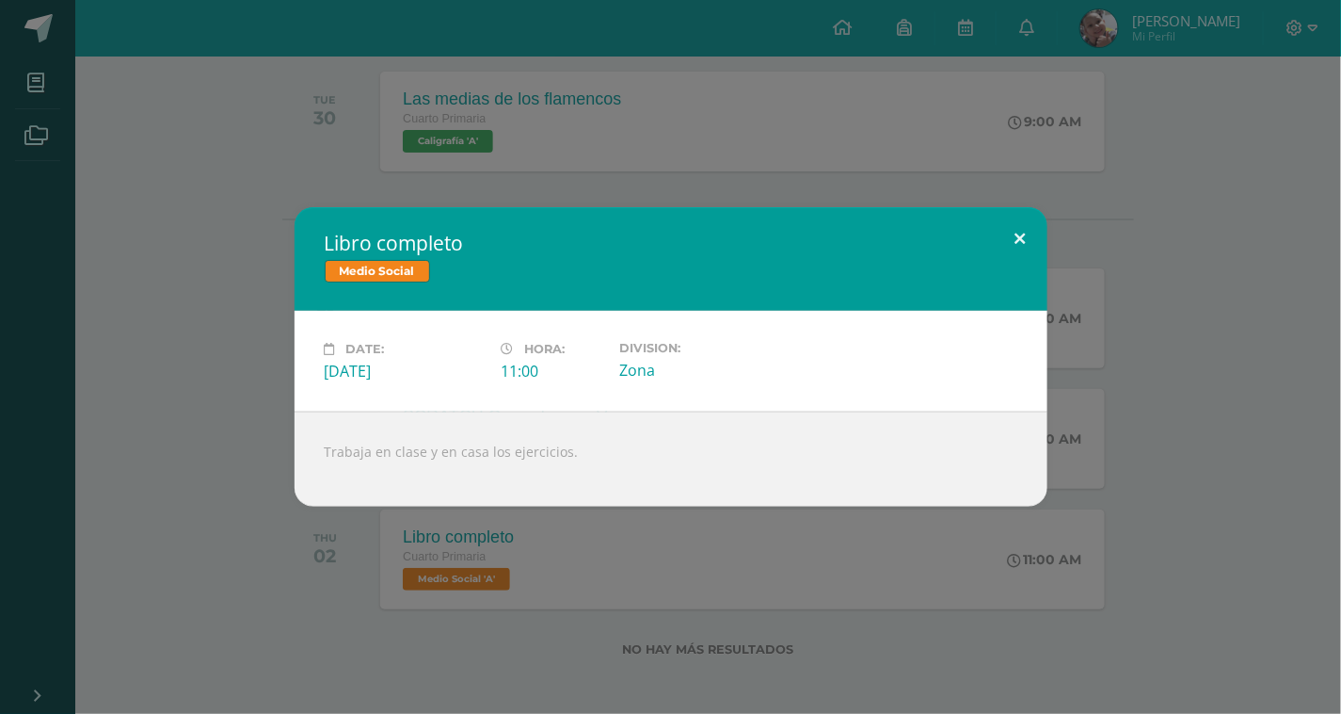
click at [1019, 237] on button at bounding box center [1021, 239] width 54 height 64
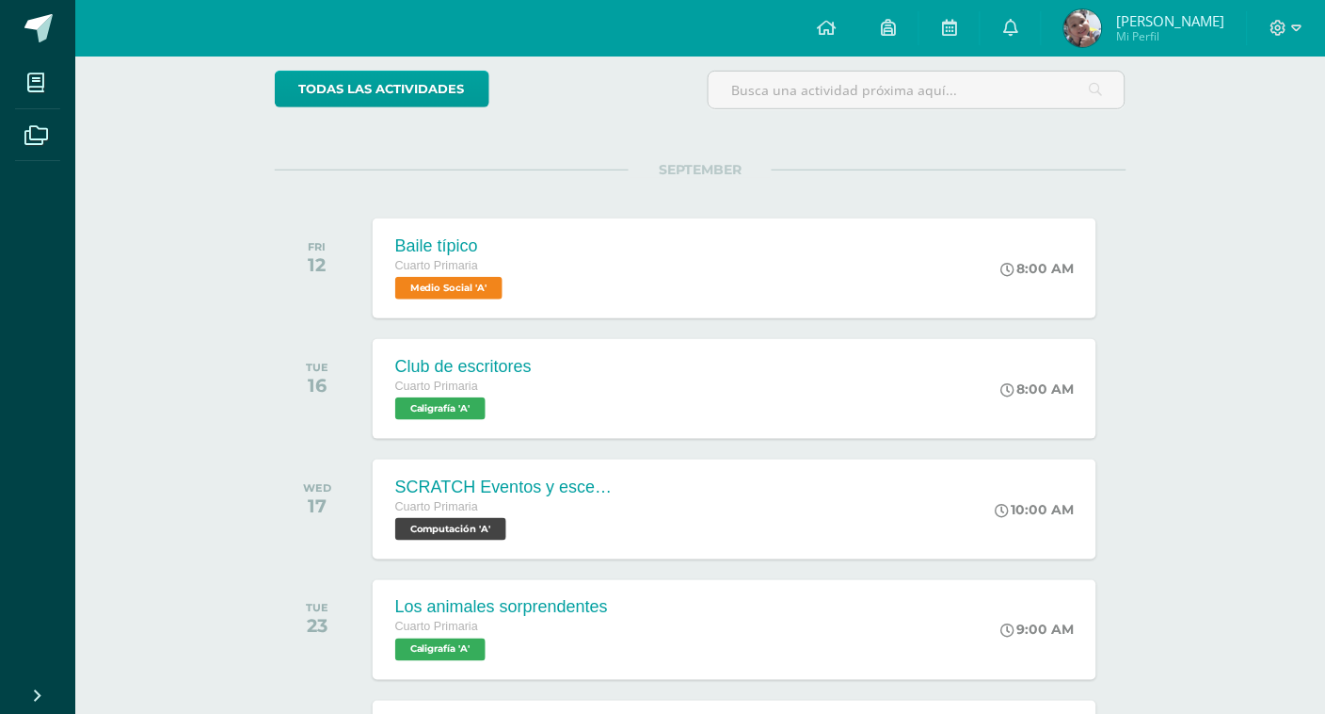
scroll to position [145, 0]
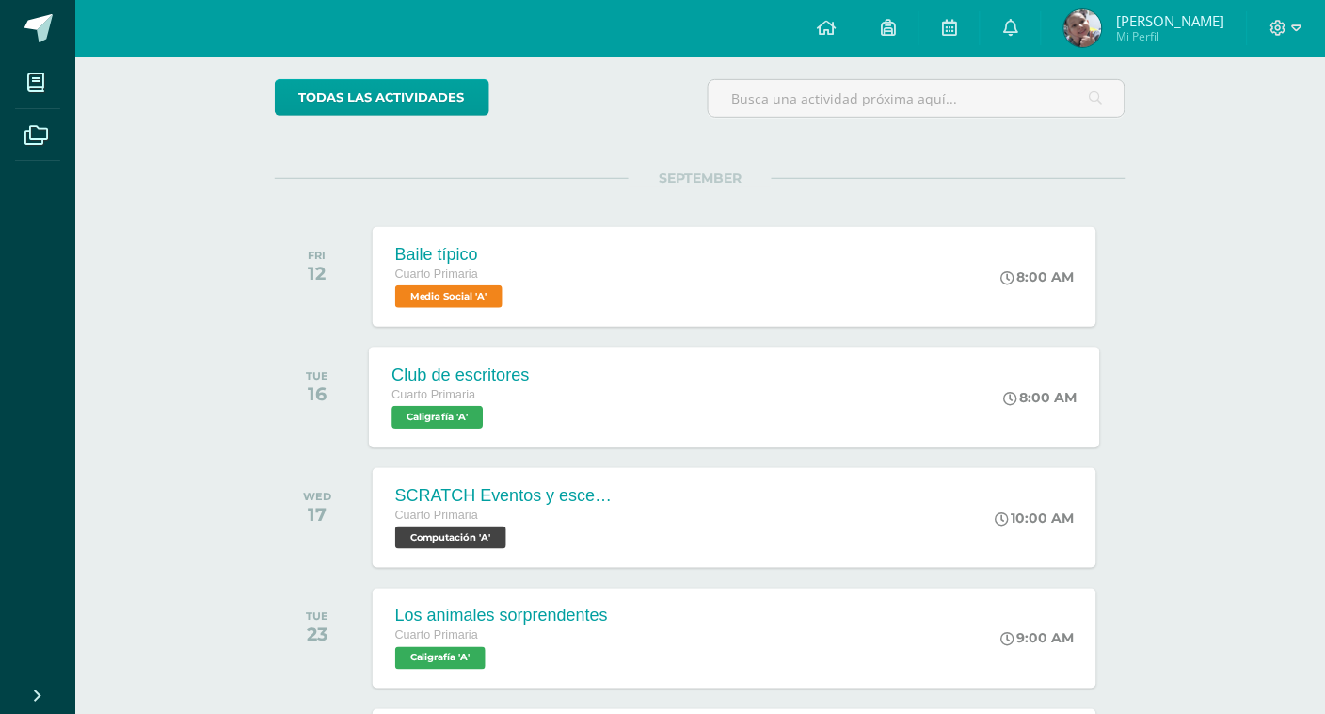
click at [483, 409] on span "Caligrafía 'A'" at bounding box center [437, 417] width 91 height 23
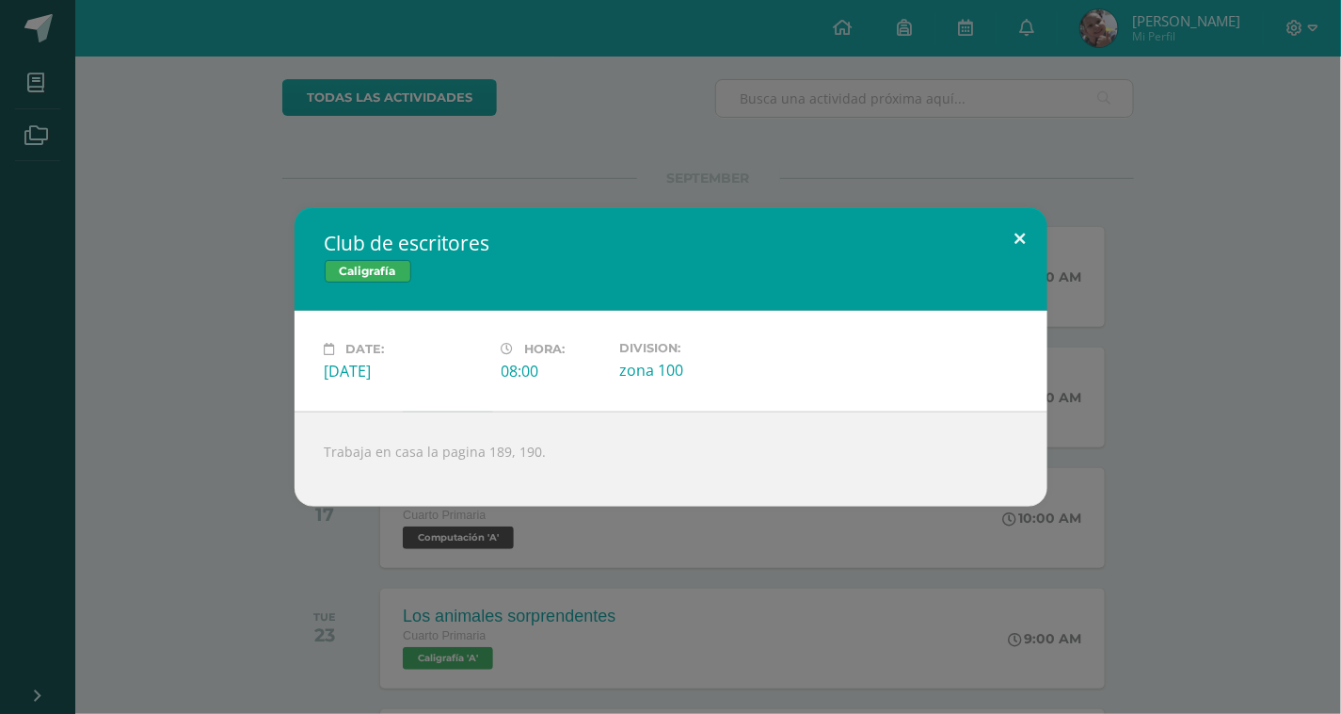
click at [1019, 233] on button at bounding box center [1021, 239] width 54 height 64
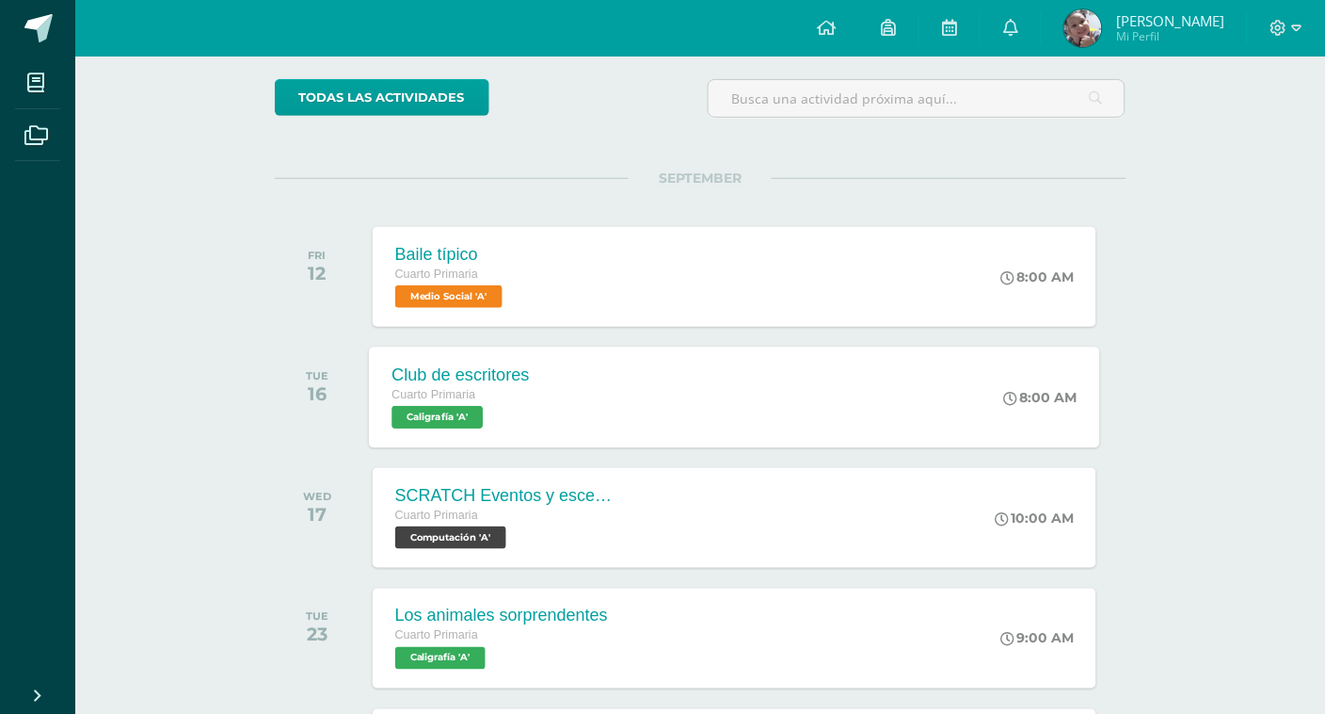
click at [459, 409] on span "Caligrafía 'A'" at bounding box center [437, 417] width 91 height 23
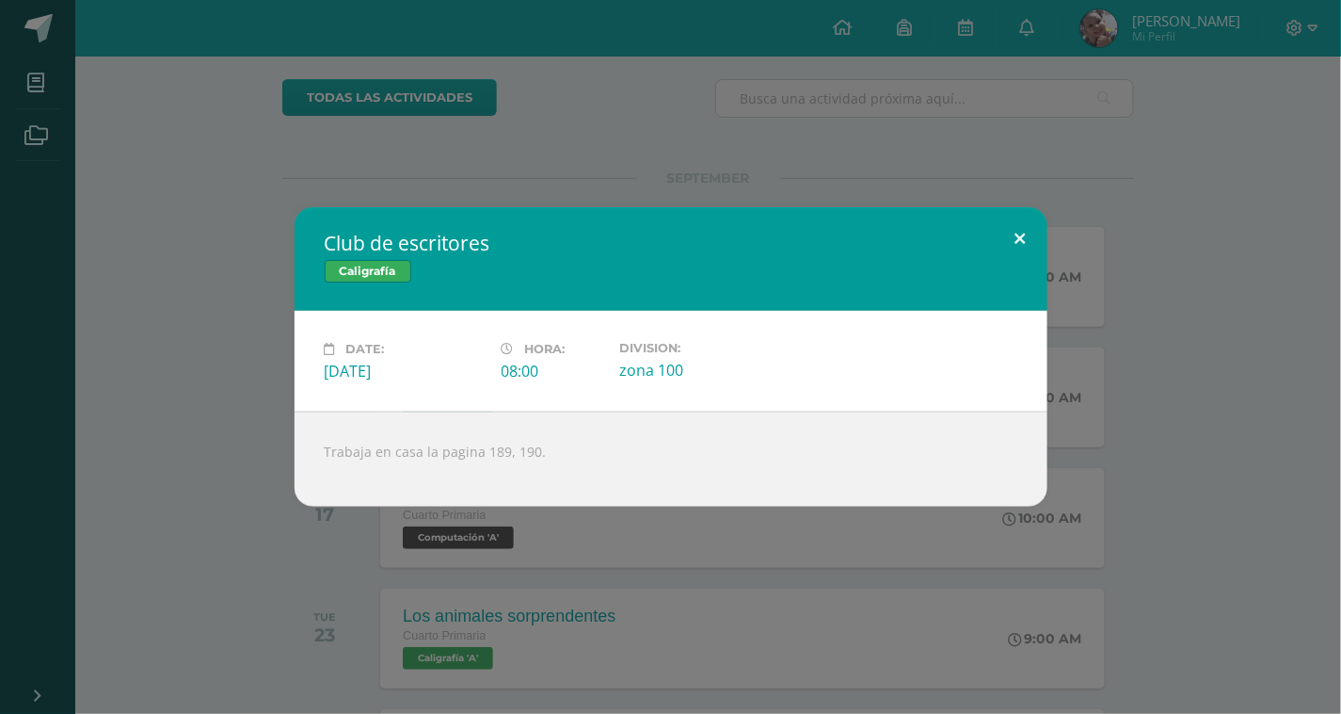
click at [1021, 233] on button at bounding box center [1021, 239] width 54 height 64
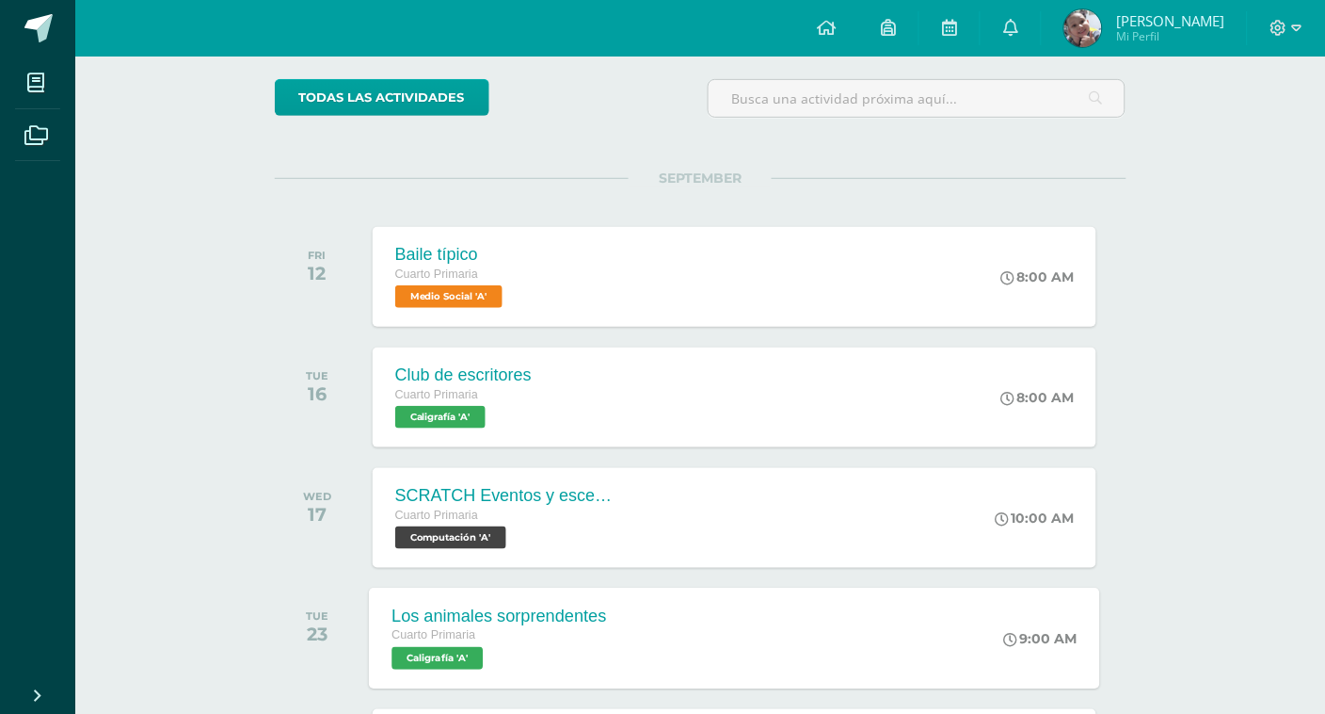
click at [458, 647] on span "Caligrafía 'A'" at bounding box center [437, 658] width 91 height 23
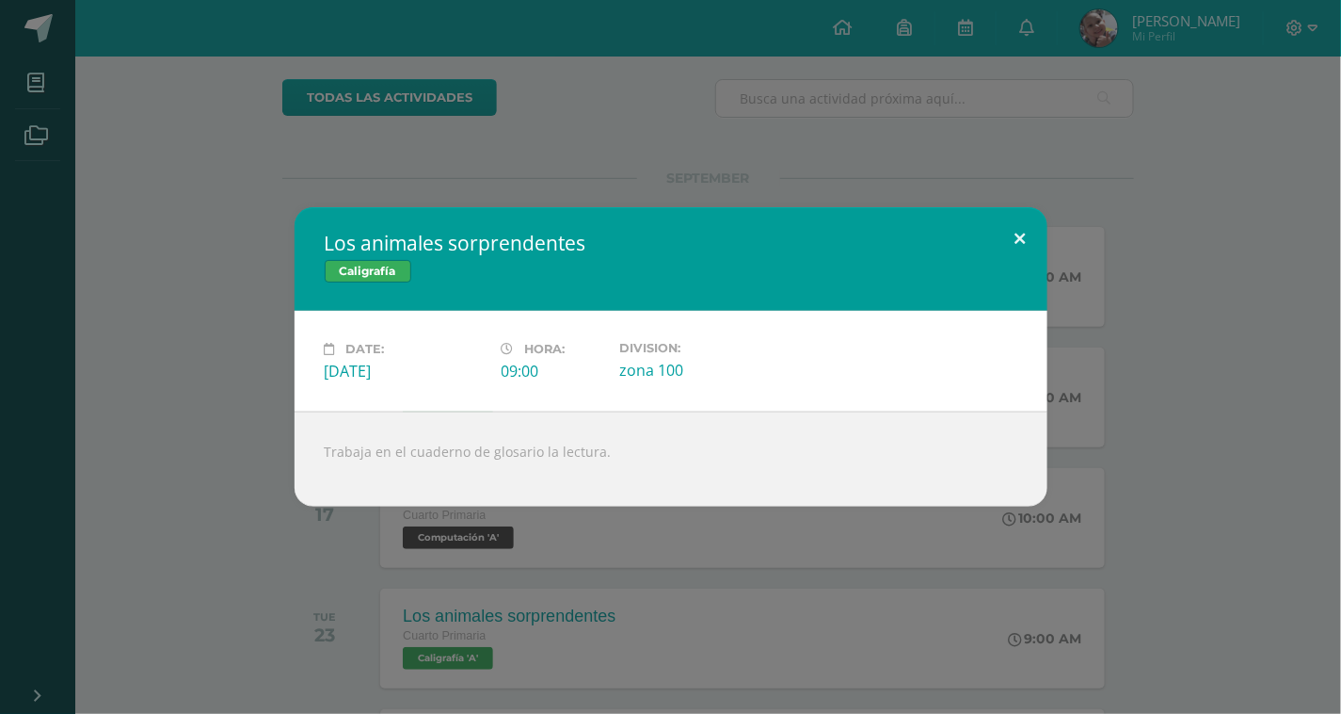
click at [1017, 235] on button at bounding box center [1021, 239] width 54 height 64
